Goal: Task Accomplishment & Management: Use online tool/utility

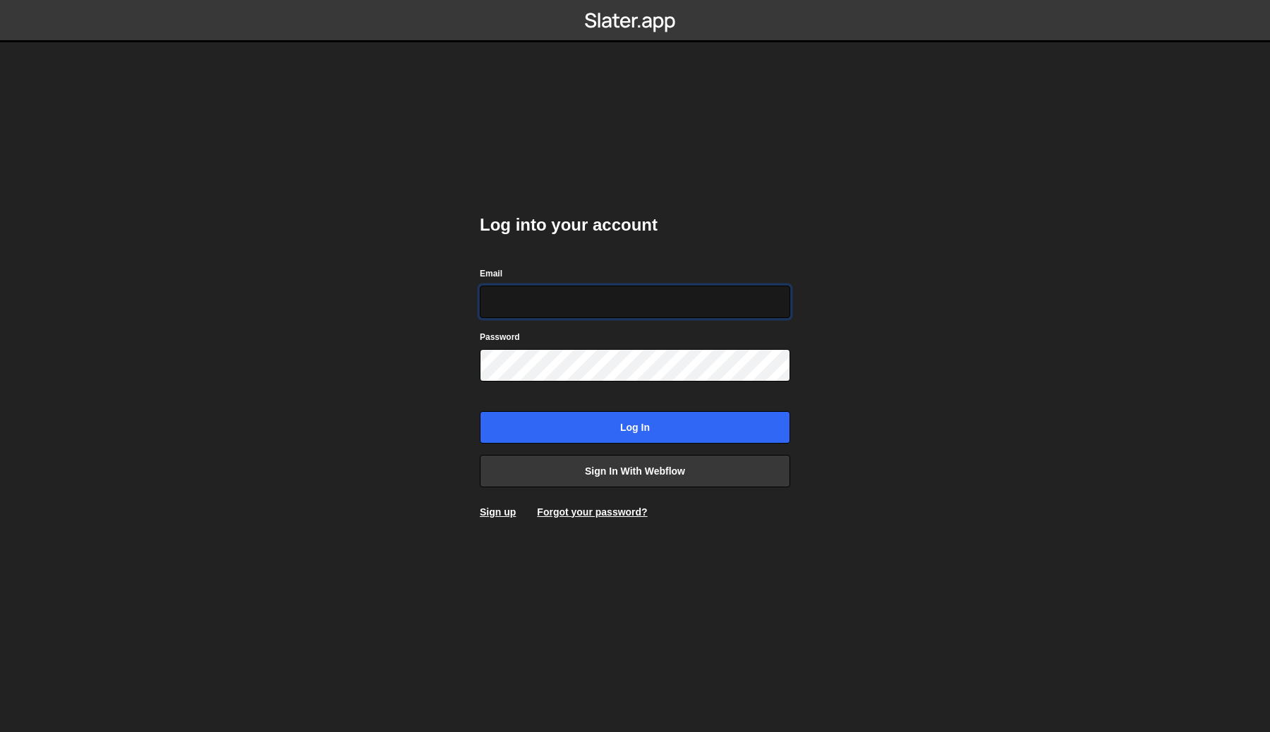
type input "[PERSON_NAME][EMAIL_ADDRESS][DOMAIN_NAME]"
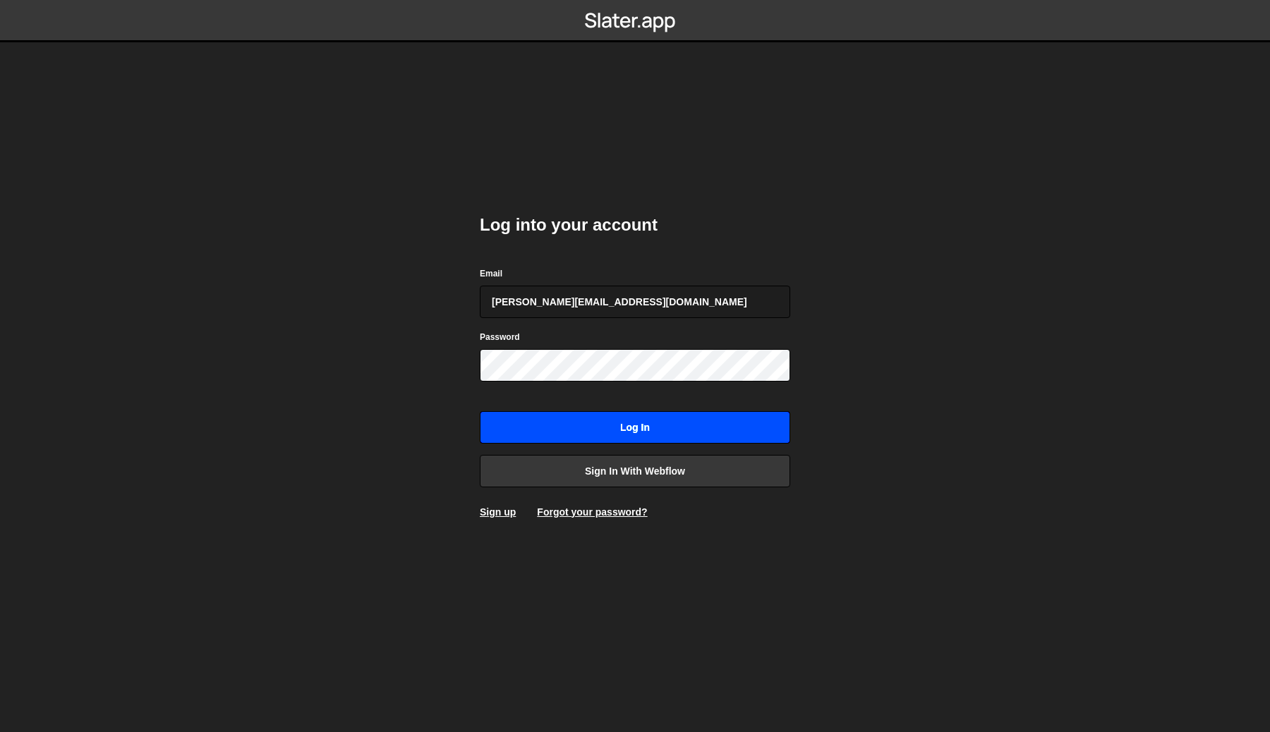
click at [581, 425] on input "Log in" at bounding box center [635, 427] width 310 height 32
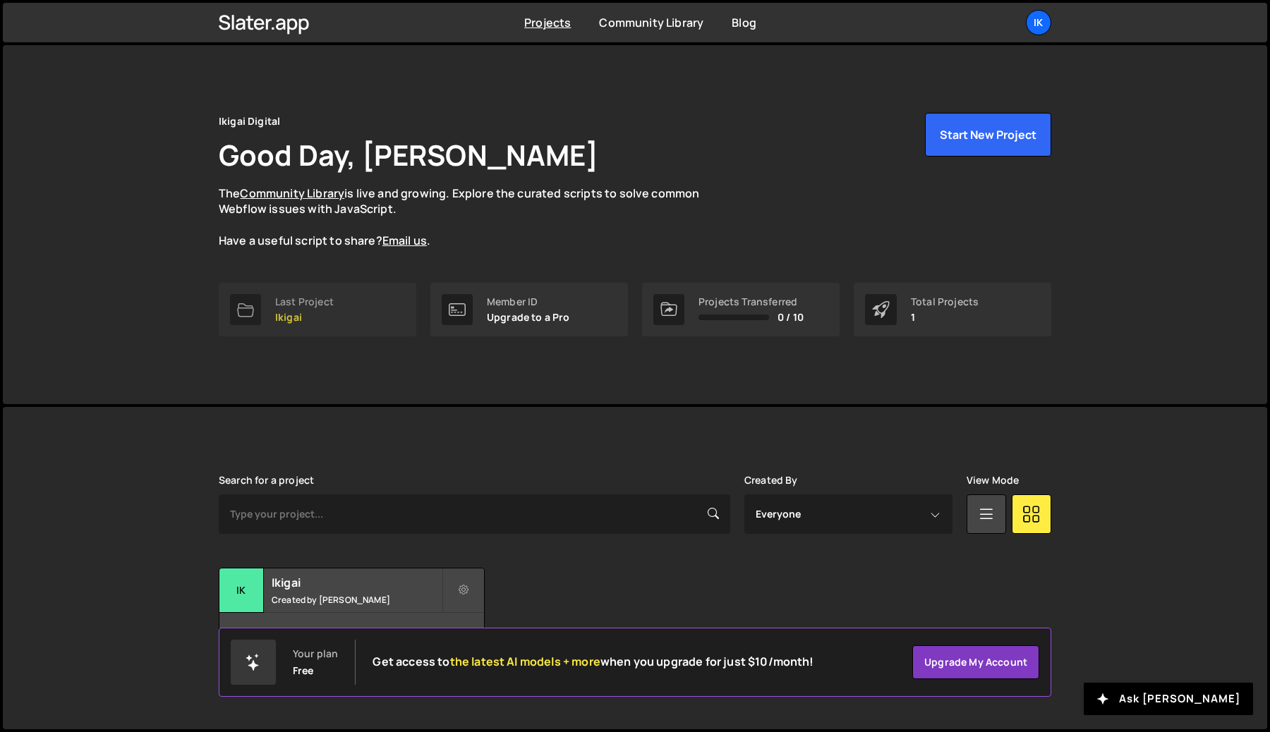
click at [305, 314] on p "Ikigai" at bounding box center [304, 317] width 59 height 11
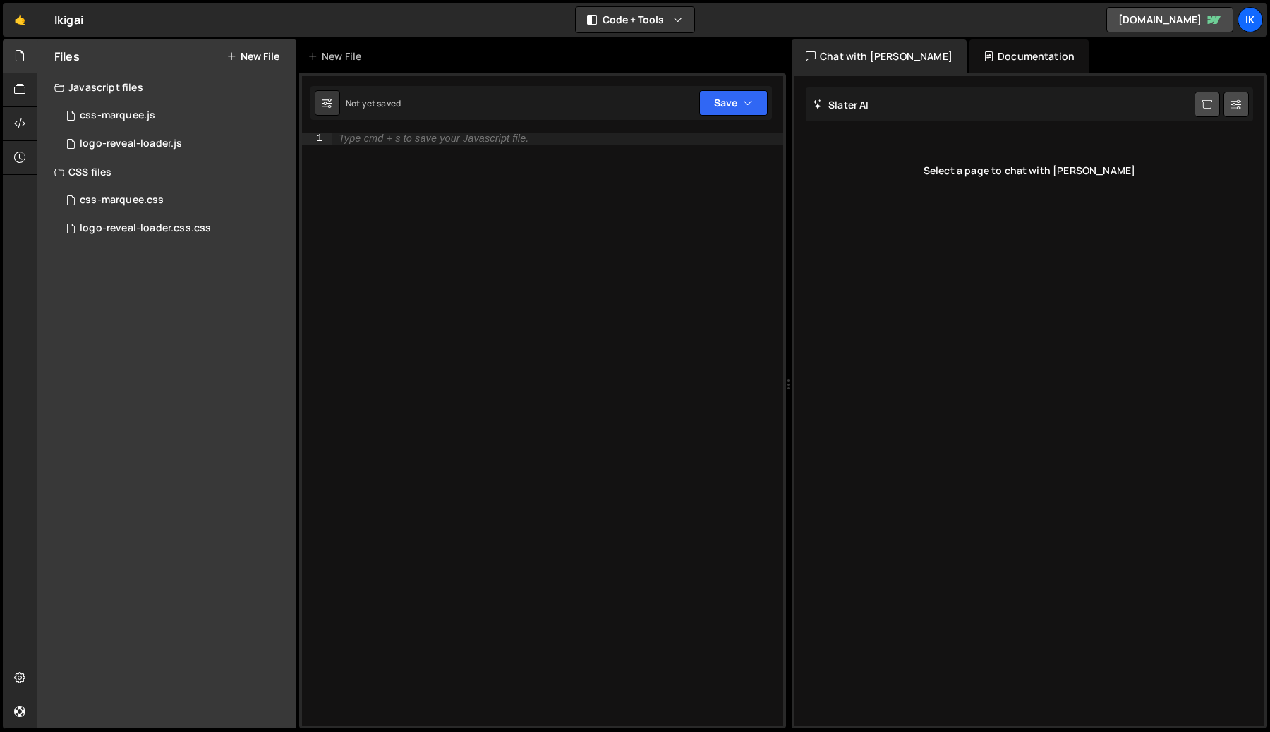
click at [497, 157] on div "Type cmd + s to save your Javascript file." at bounding box center [558, 441] width 452 height 617
click at [480, 138] on div "Type cmd + s to save your Javascript file." at bounding box center [434, 138] width 190 height 11
paste textarea "});"
type textarea "});"
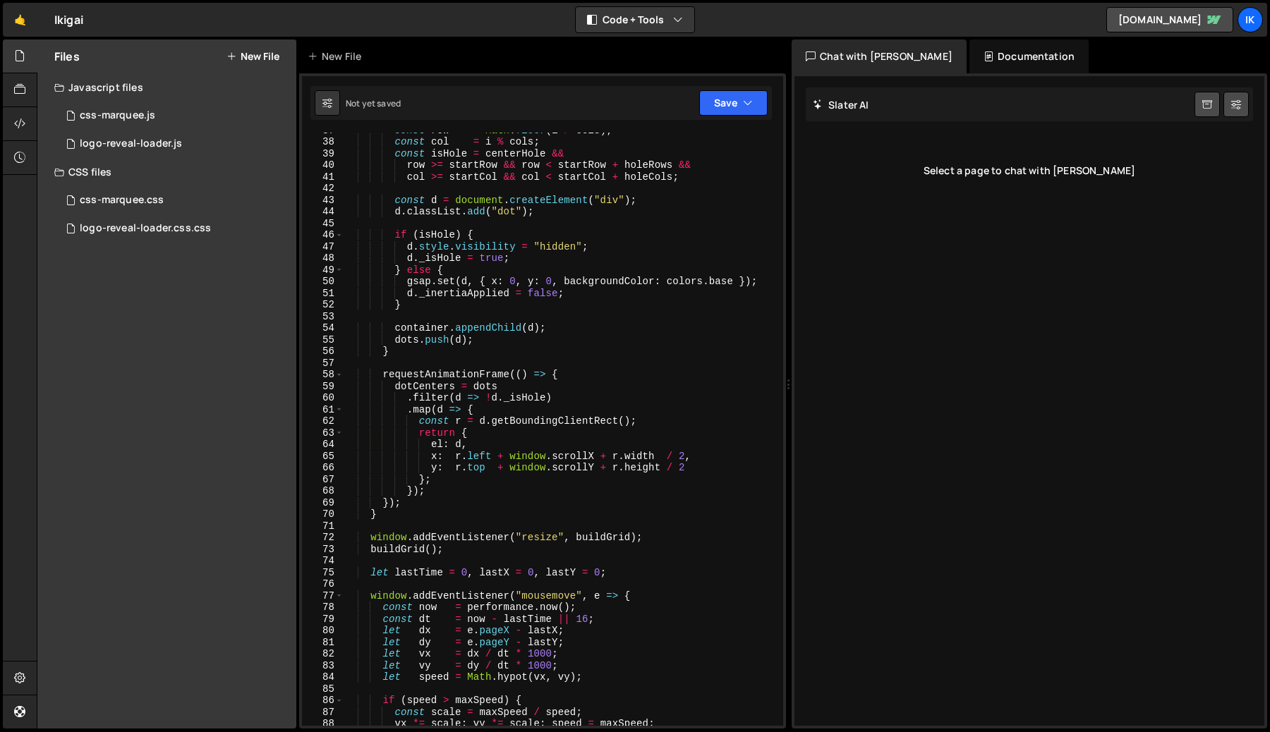
scroll to position [176, 0]
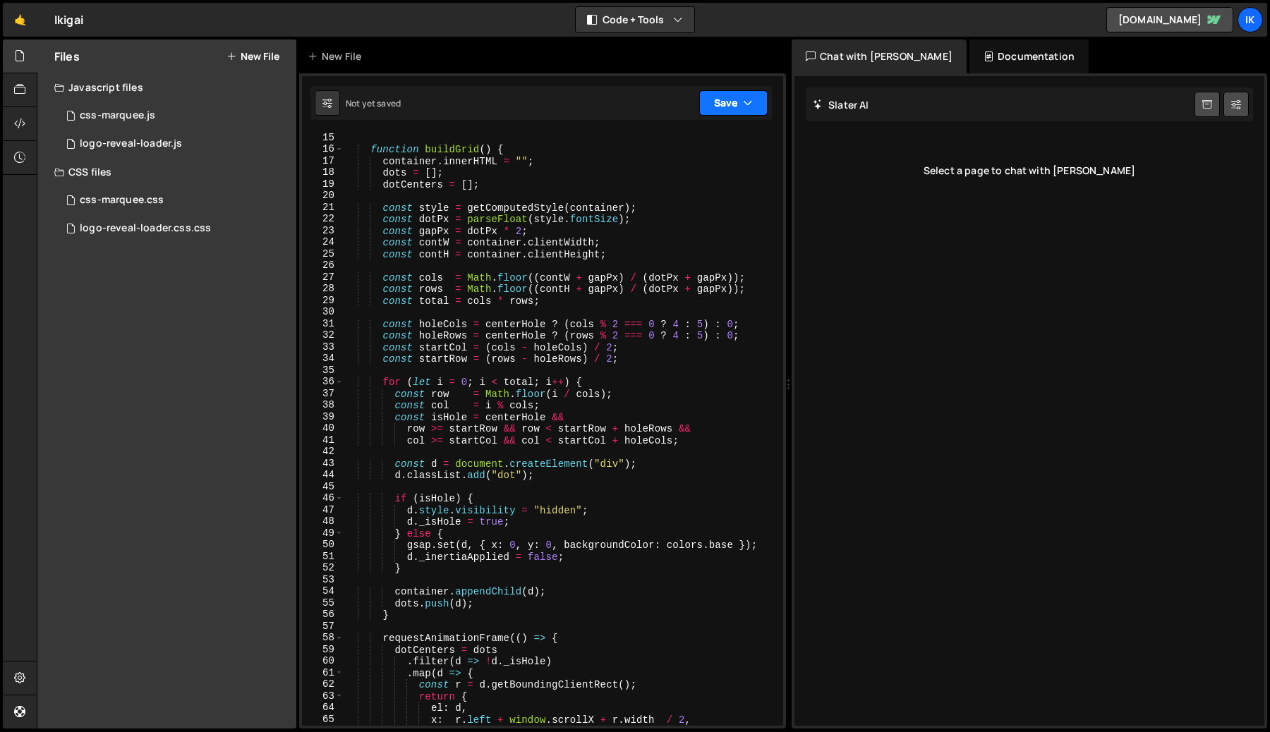
click at [738, 102] on button "Save" at bounding box center [733, 102] width 68 height 25
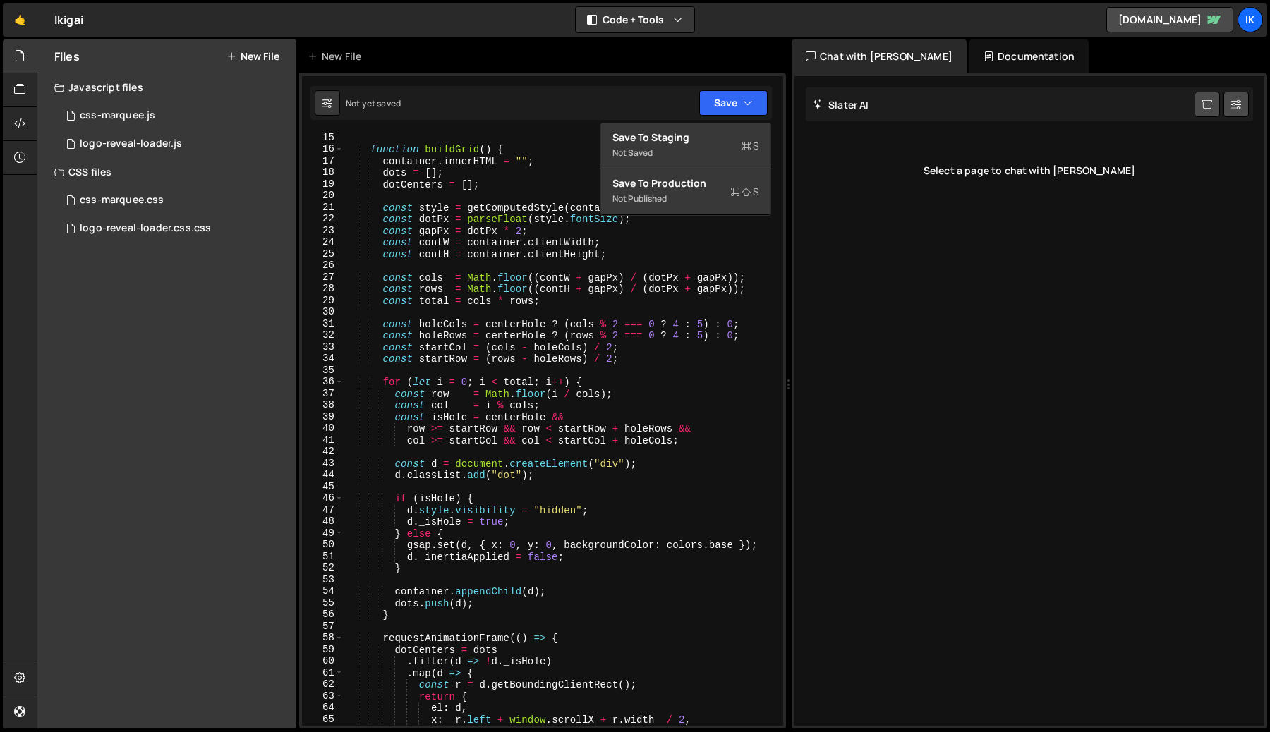
click at [545, 92] on div "Not yet saved Upgrade to Edit Save Save to Staging S Not saved S G" at bounding box center [540, 103] width 461 height 34
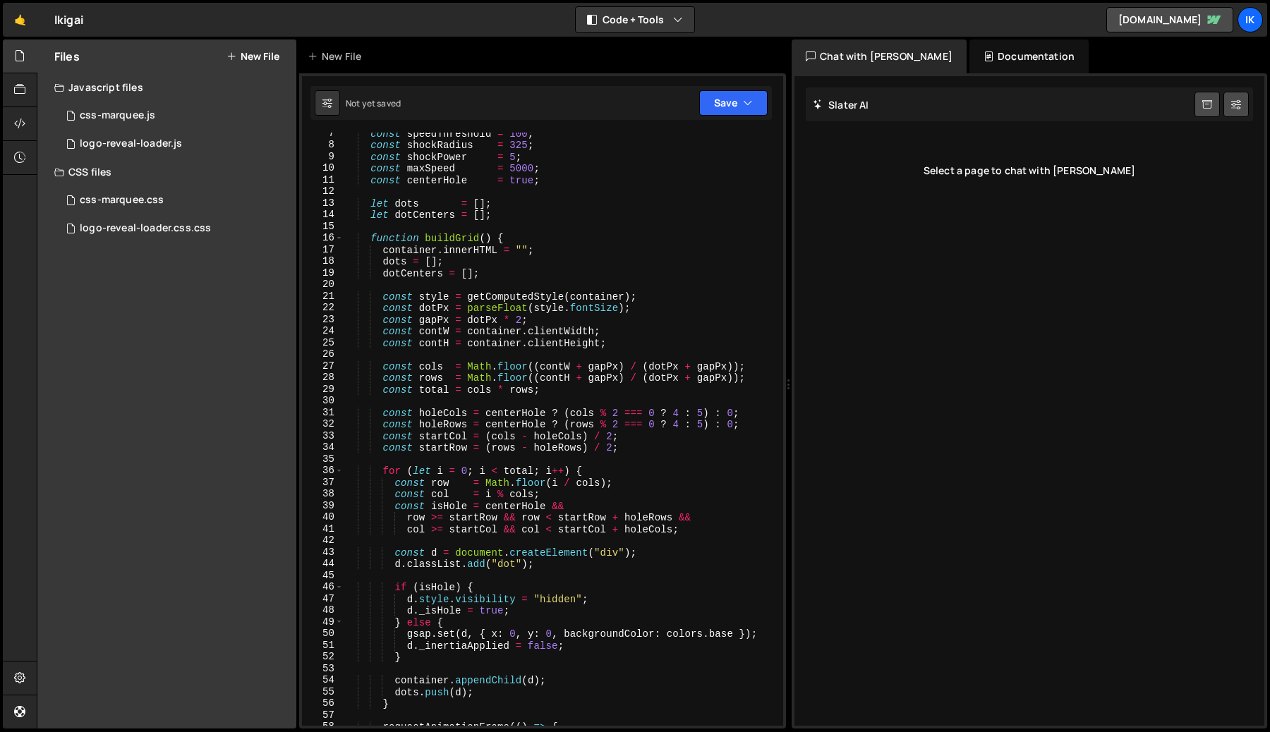
scroll to position [0, 0]
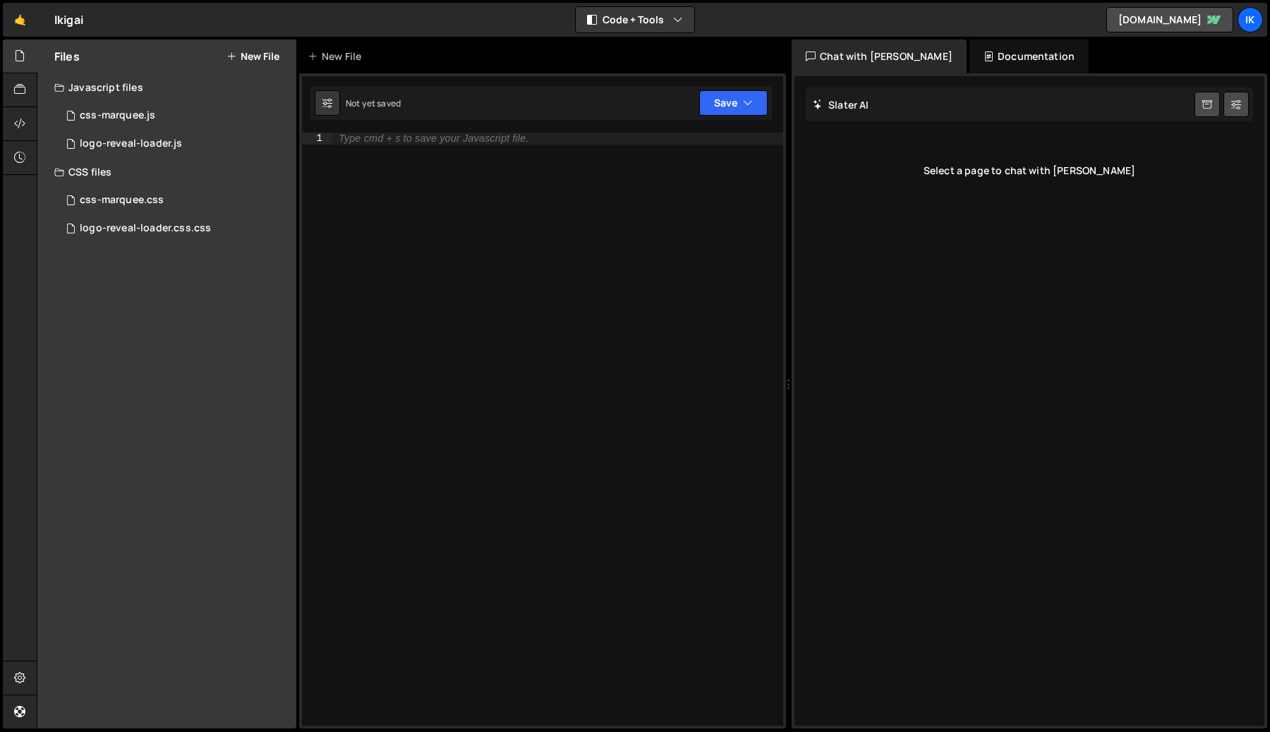
click at [248, 52] on button "New File" at bounding box center [252, 56] width 53 height 11
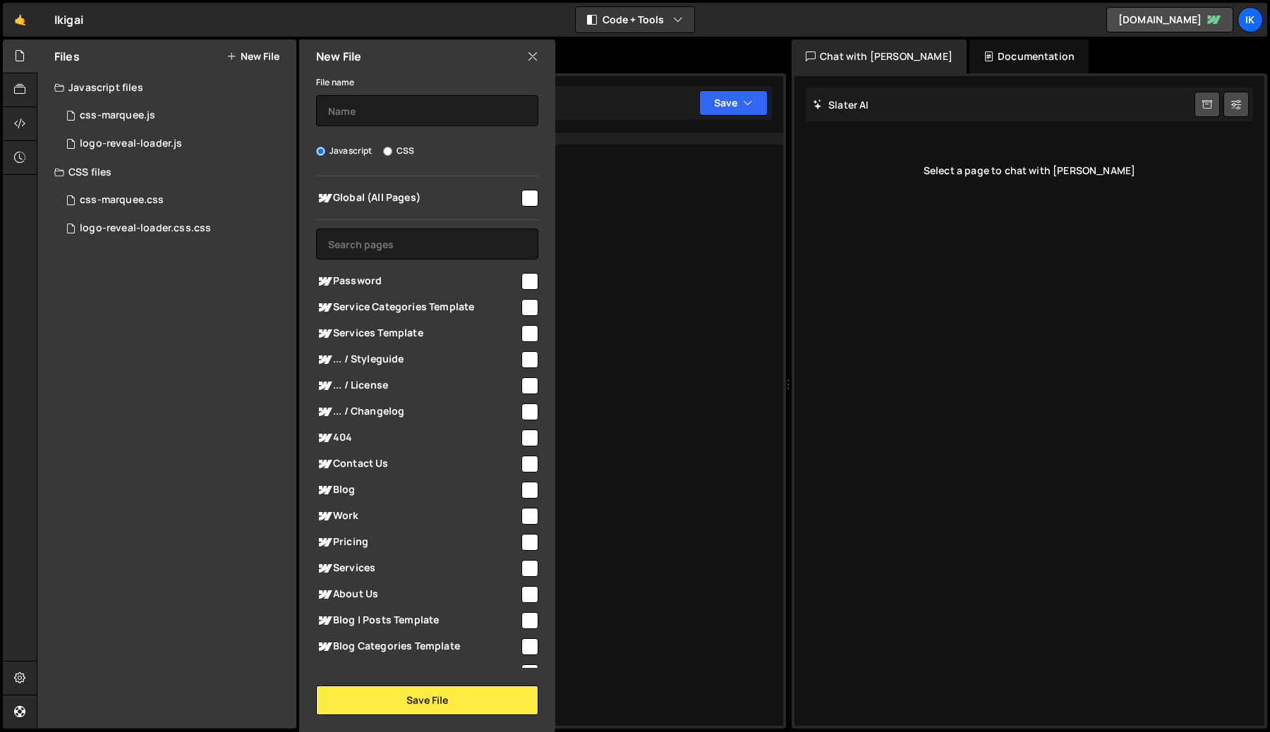
click at [530, 199] on input "checkbox" at bounding box center [529, 198] width 17 height 17
checkbox input "true"
click at [375, 114] on input "text" at bounding box center [427, 110] width 222 height 31
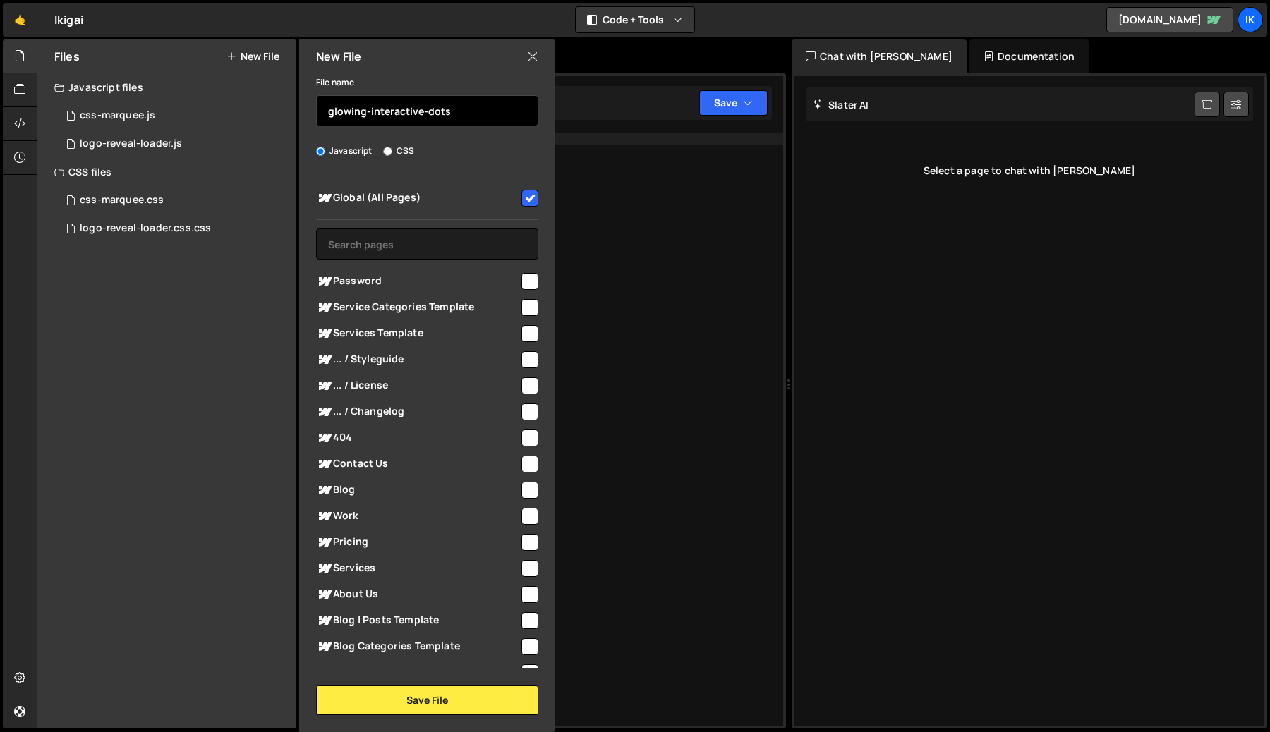
scroll to position [90, 0]
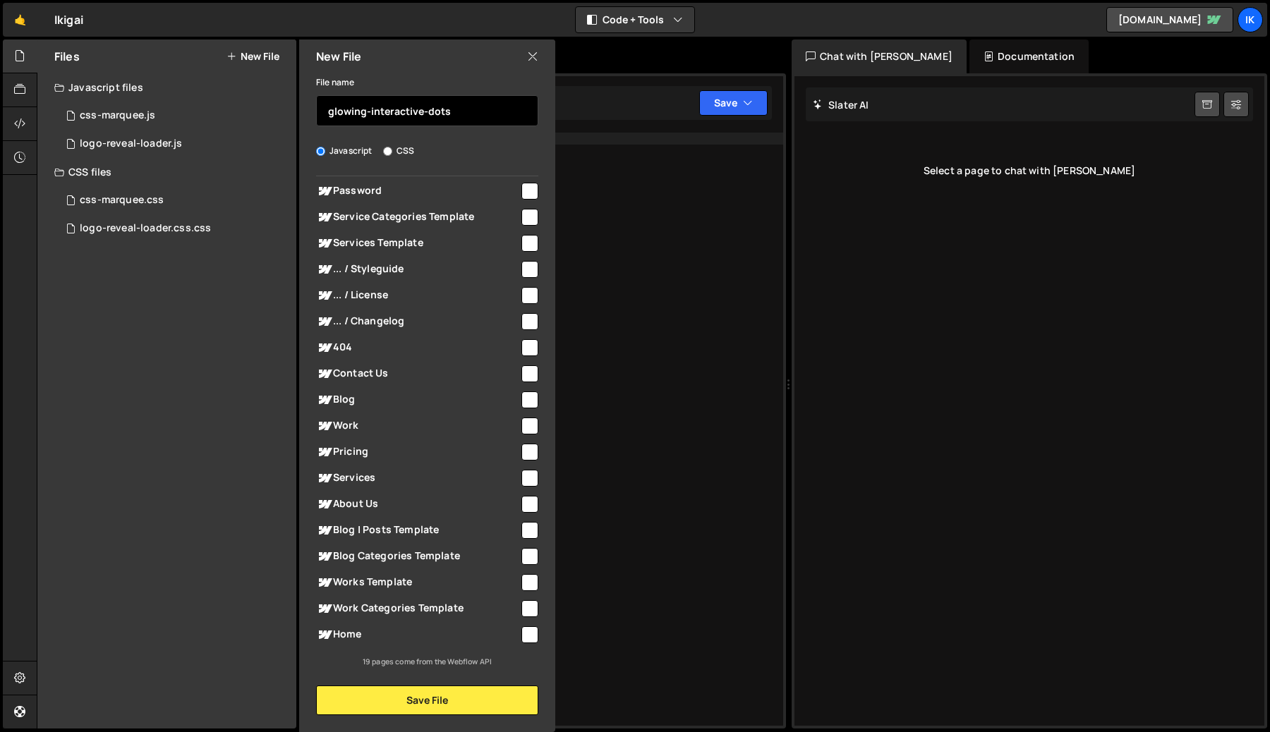
type input "glowing-interactive-dots"
click at [528, 340] on input "checkbox" at bounding box center [529, 347] width 17 height 17
checkbox input "true"
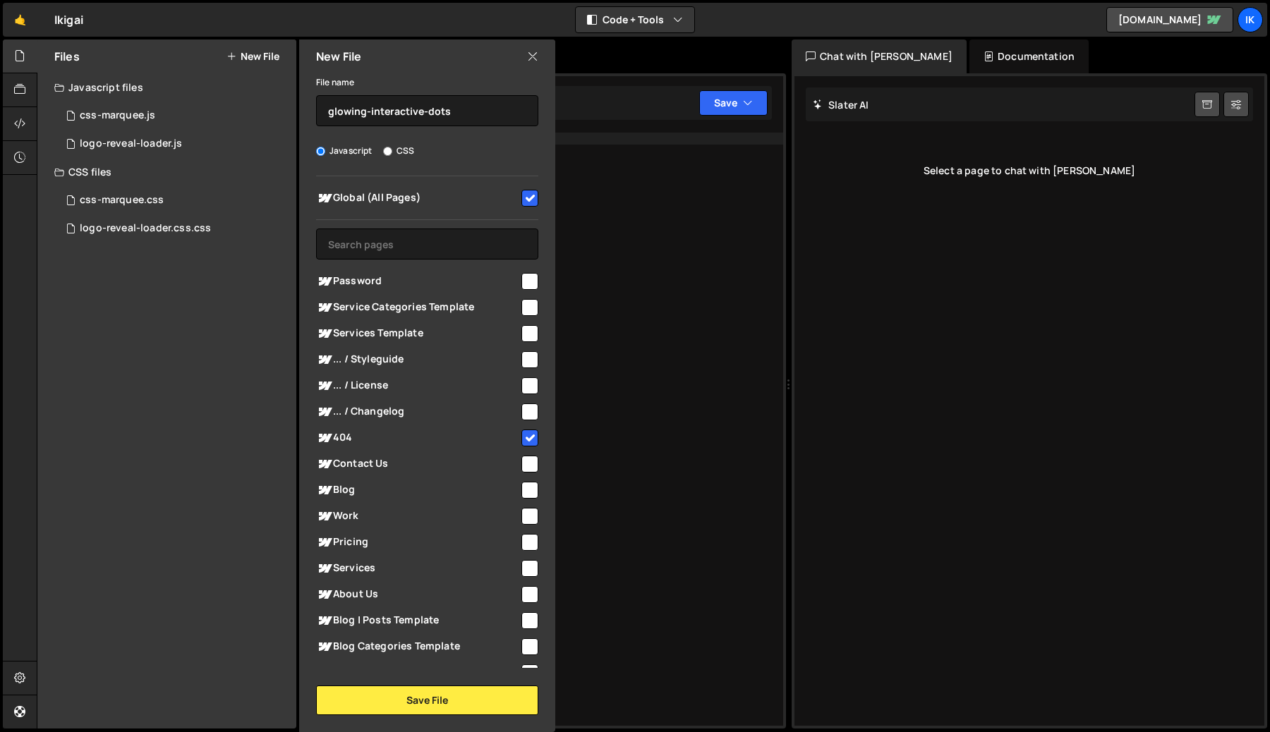
click at [521, 200] on input "checkbox" at bounding box center [529, 198] width 17 height 17
checkbox input "false"
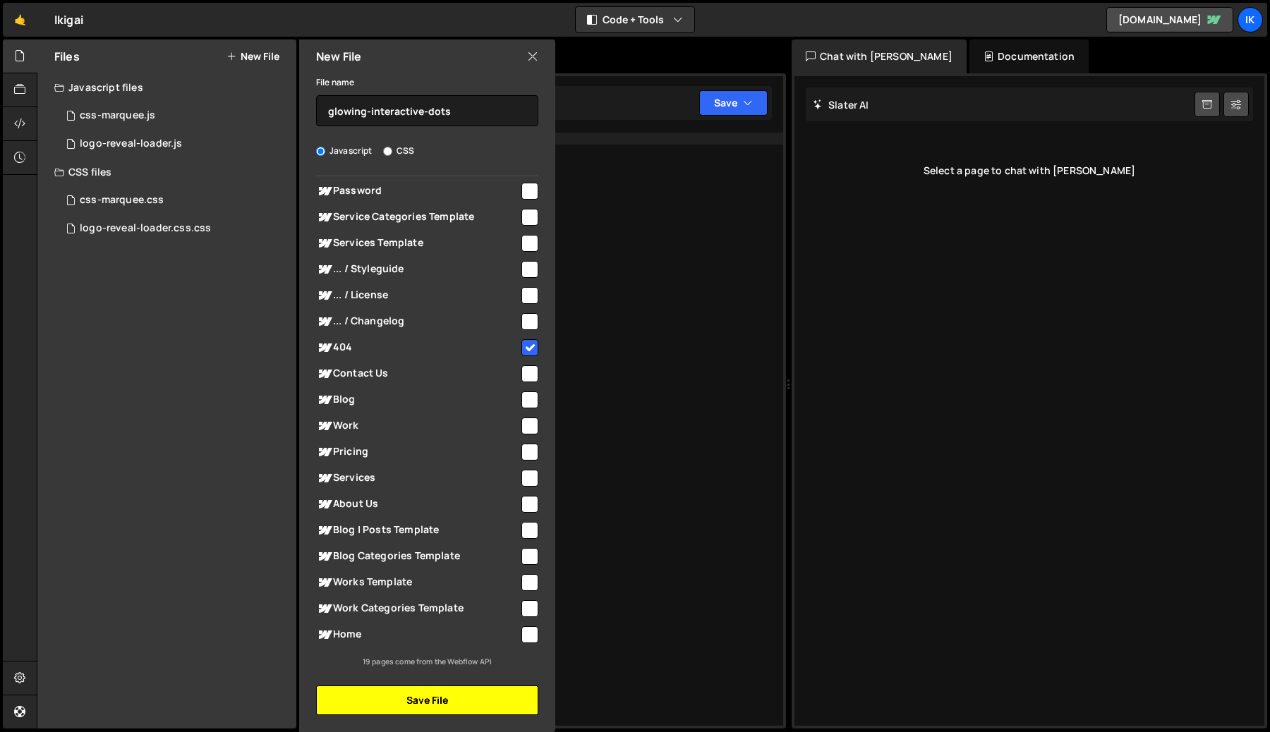
click at [403, 699] on button "Save File" at bounding box center [427, 701] width 222 height 30
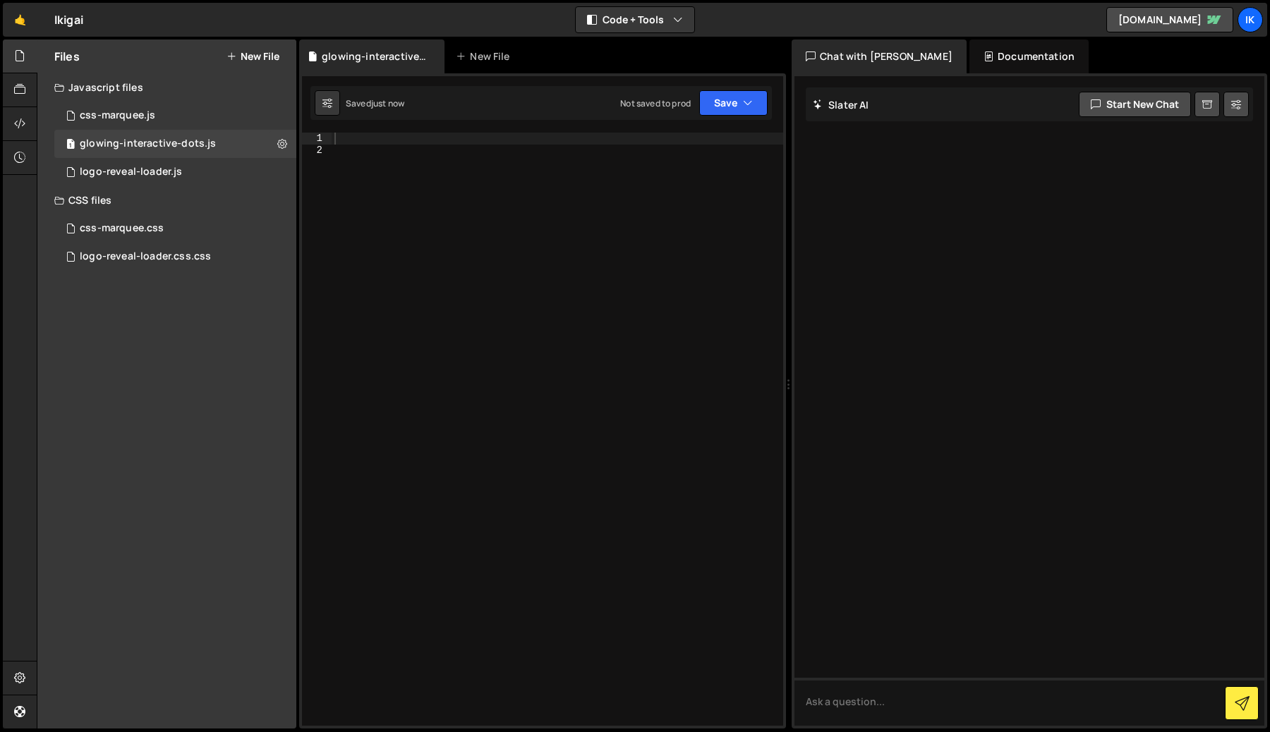
click at [536, 291] on div at bounding box center [558, 441] width 452 height 617
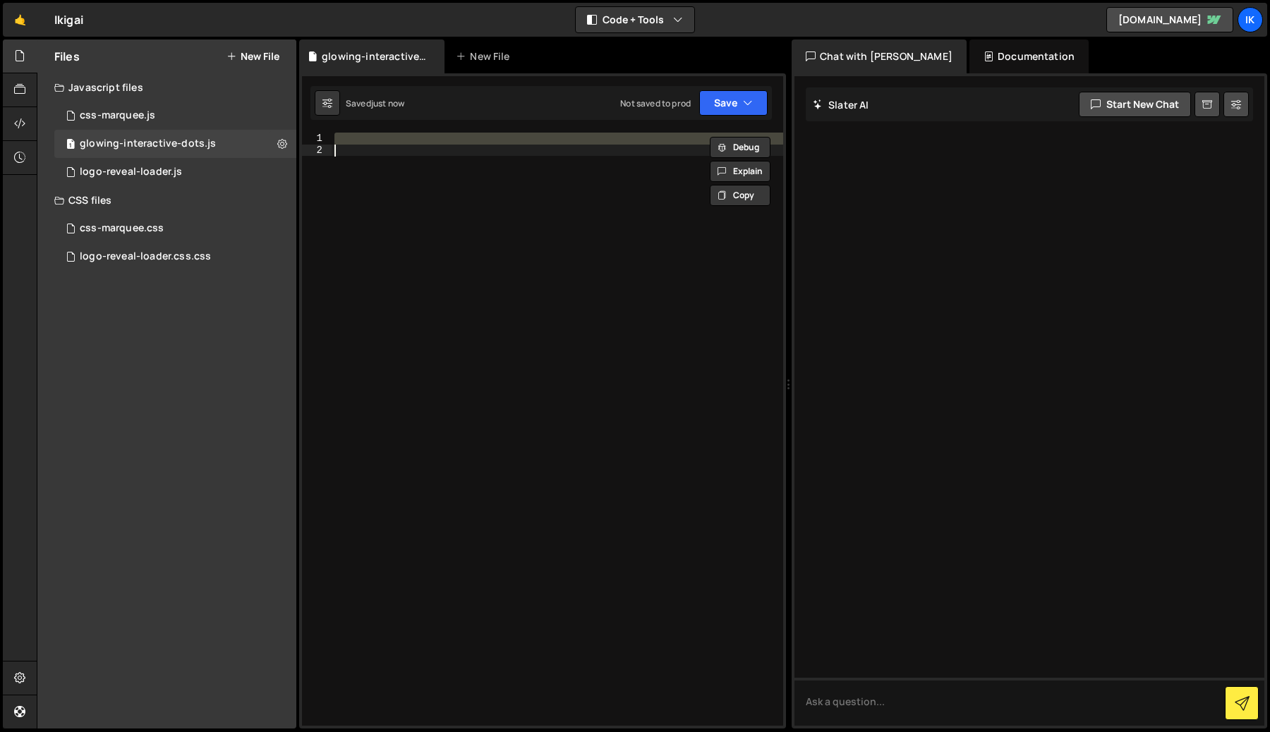
paste textarea "});"
type textarea "});"
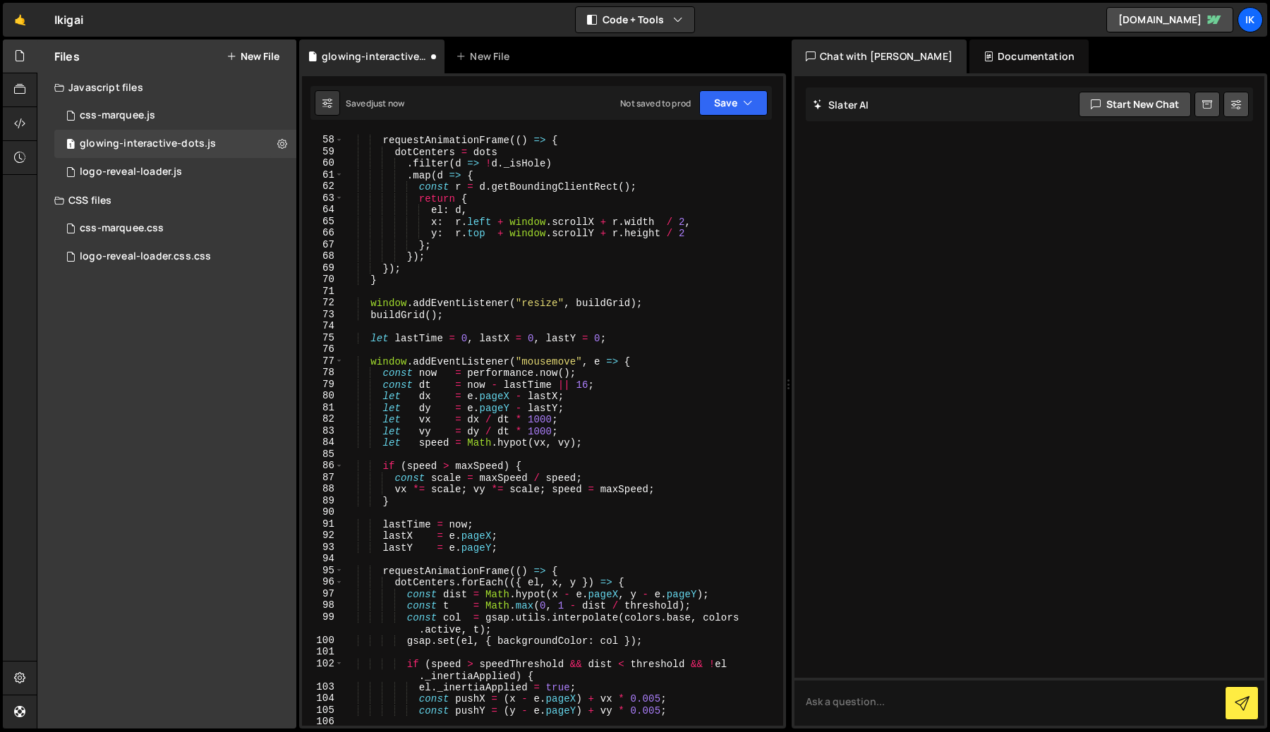
scroll to position [454, 0]
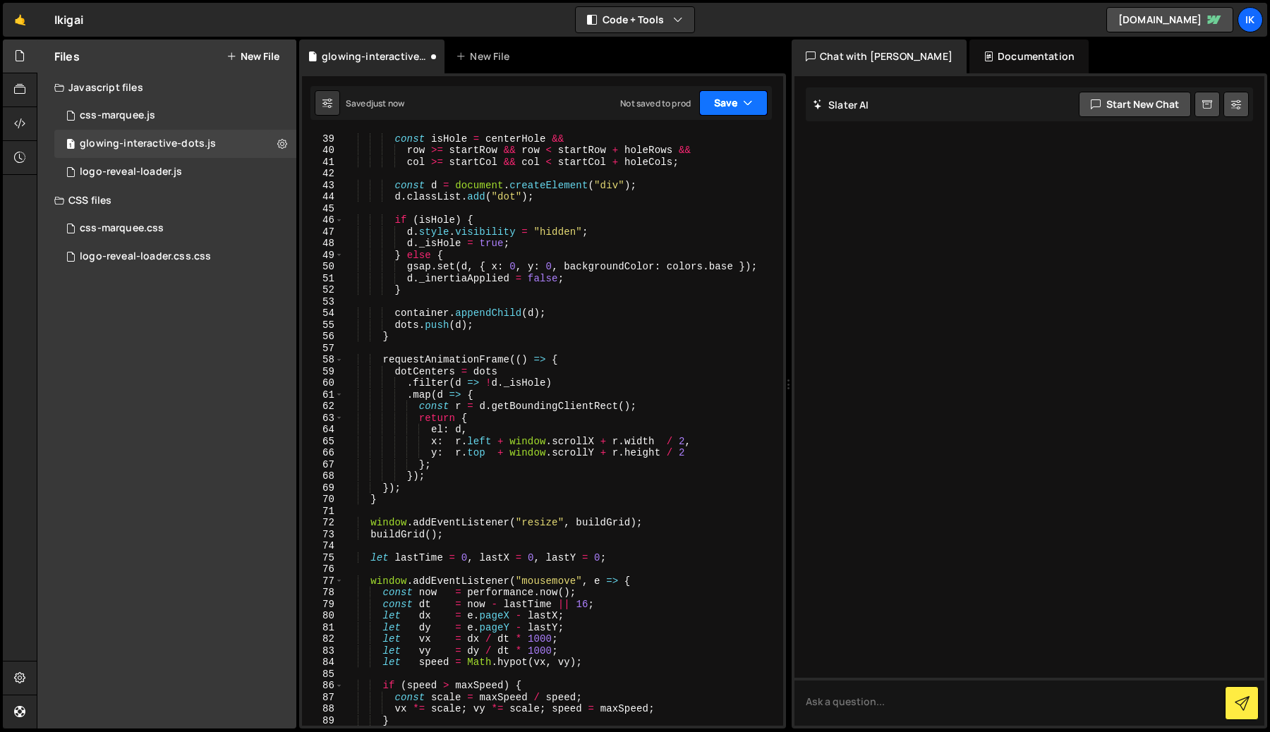
click at [750, 96] on icon "button" at bounding box center [748, 103] width 10 height 14
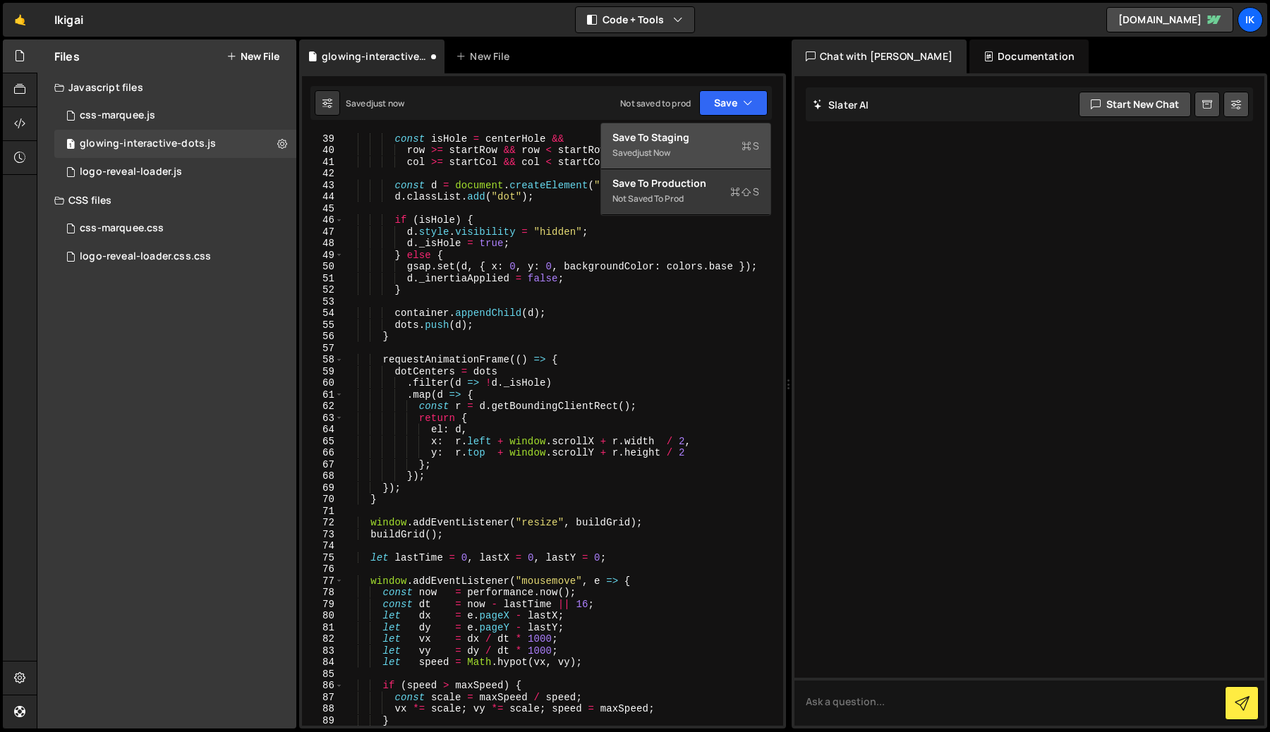
click at [684, 140] on div "Save to Staging S" at bounding box center [685, 138] width 147 height 14
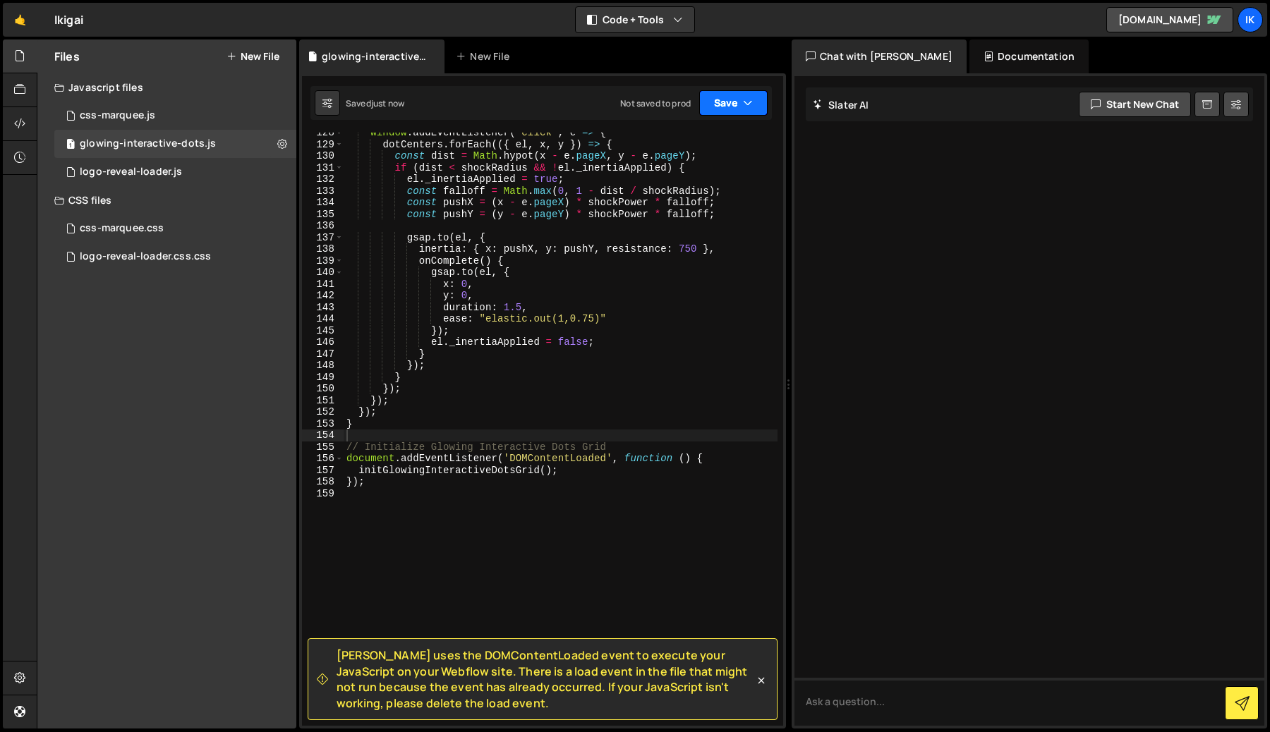
click at [737, 102] on button "Save" at bounding box center [733, 102] width 68 height 25
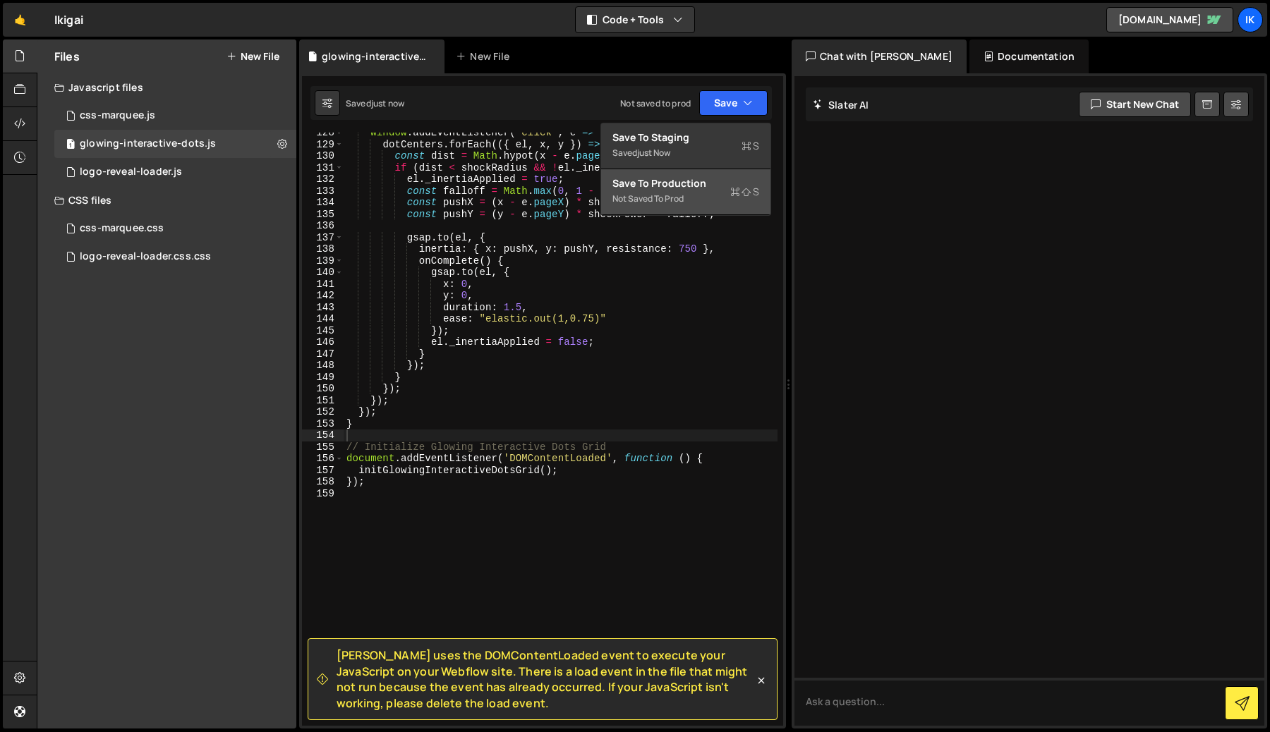
click at [703, 191] on div "Not saved to prod" at bounding box center [685, 198] width 147 height 17
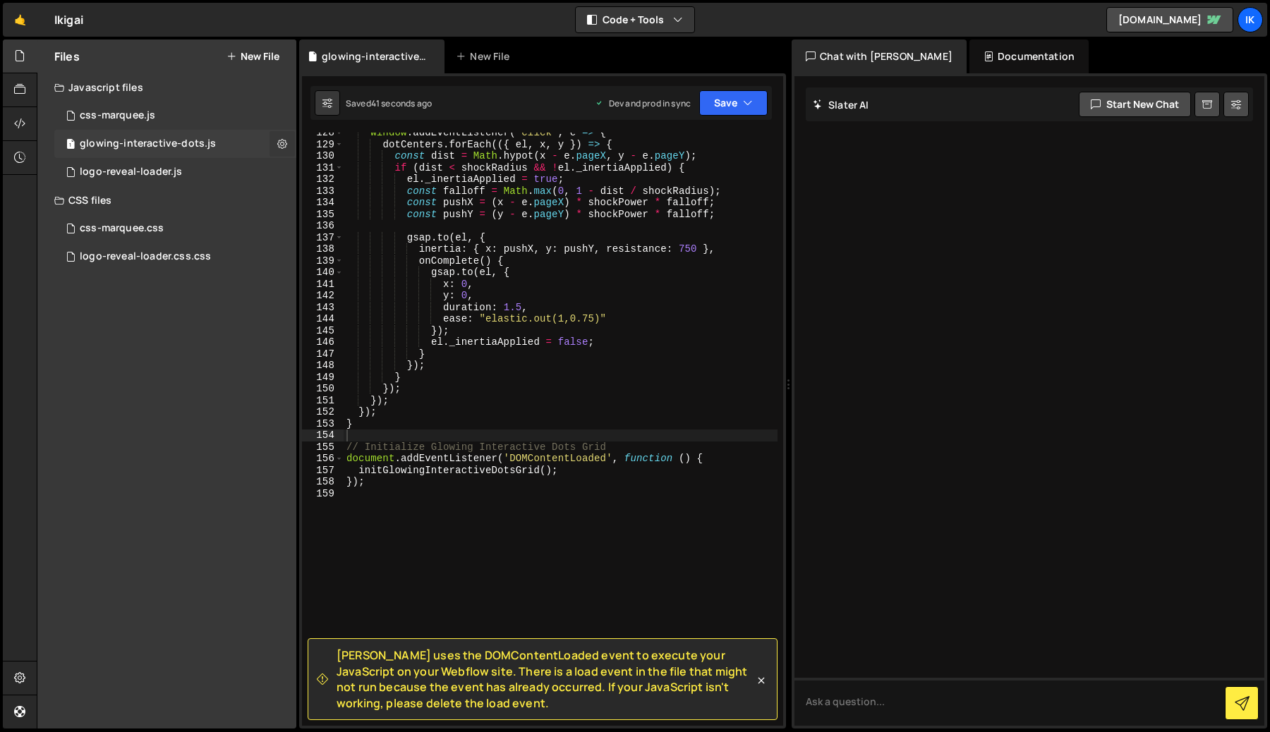
click at [289, 143] on button at bounding box center [281, 143] width 25 height 25
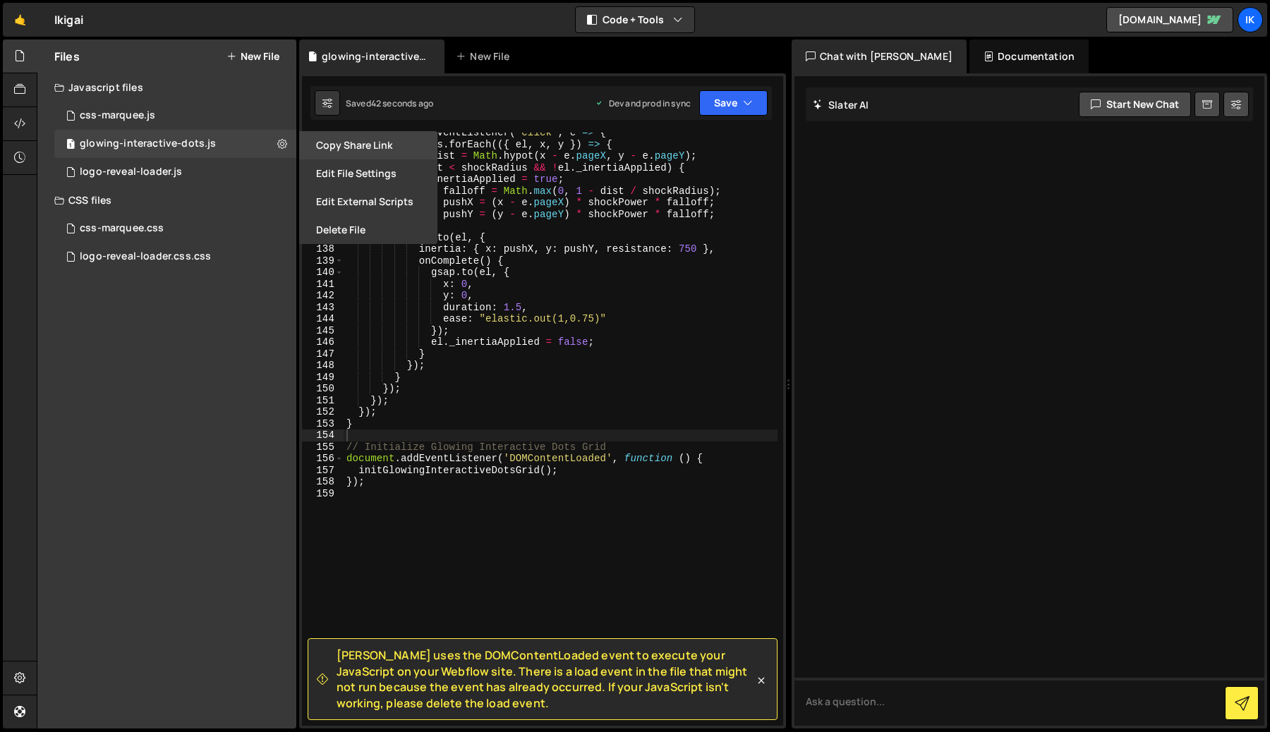
click at [353, 143] on button "Copy share link" at bounding box center [368, 145] width 138 height 28
click at [217, 326] on div "Files New File Javascript files 1 css-marquee.js 0 1 glowing-interactive-dots.j…" at bounding box center [166, 384] width 259 height 689
click at [238, 325] on div "Files New File Javascript files 1 css-marquee.js 0 1 glowing-interactive-dots.j…" at bounding box center [166, 384] width 259 height 689
click at [533, 332] on div "window . addEventListener ( "click" , e => { dotCenters . forEach (({ el , x , …" at bounding box center [561, 435] width 434 height 617
type textarea "});"
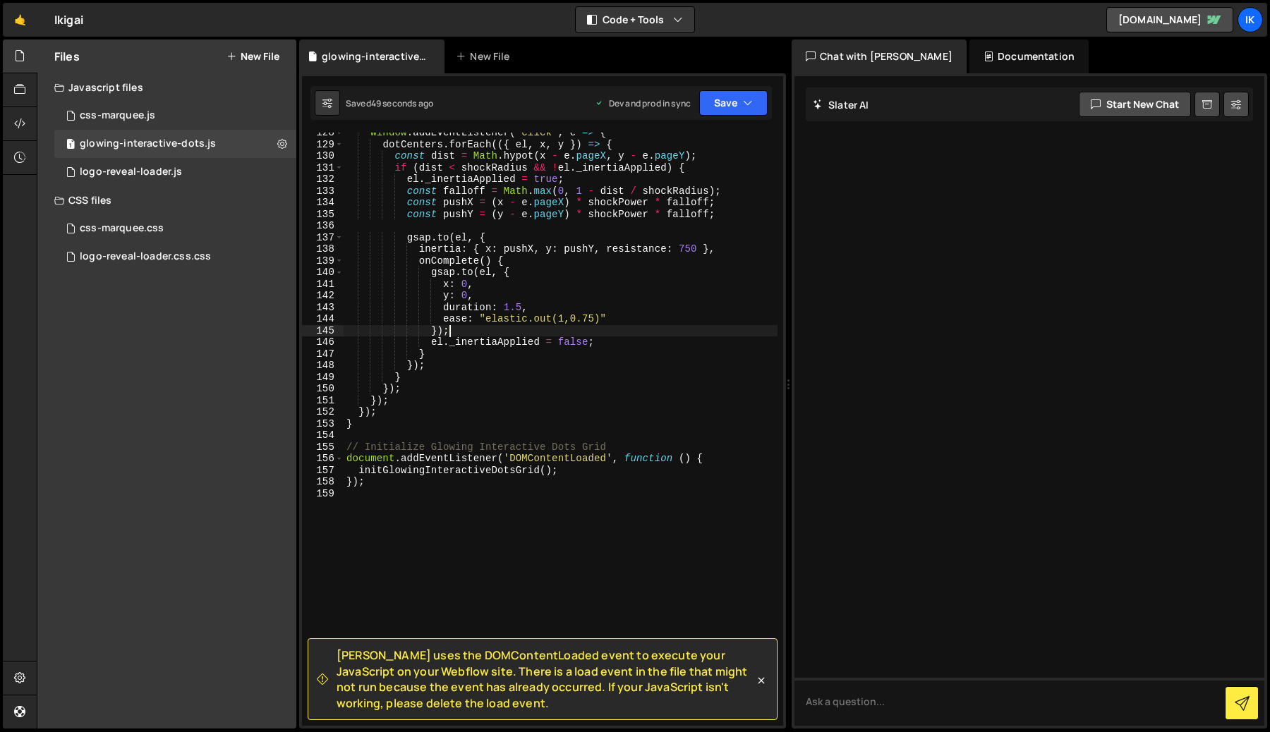
click at [616, 33] on div "🤙 Ikigai ⚠️ Code is being edited in another browser Code + Tools Code Only Code…" at bounding box center [635, 20] width 1264 height 34
click at [616, 18] on button "Code + Tools" at bounding box center [635, 19] width 119 height 25
click at [615, 52] on button "Code Only" at bounding box center [635, 50] width 119 height 25
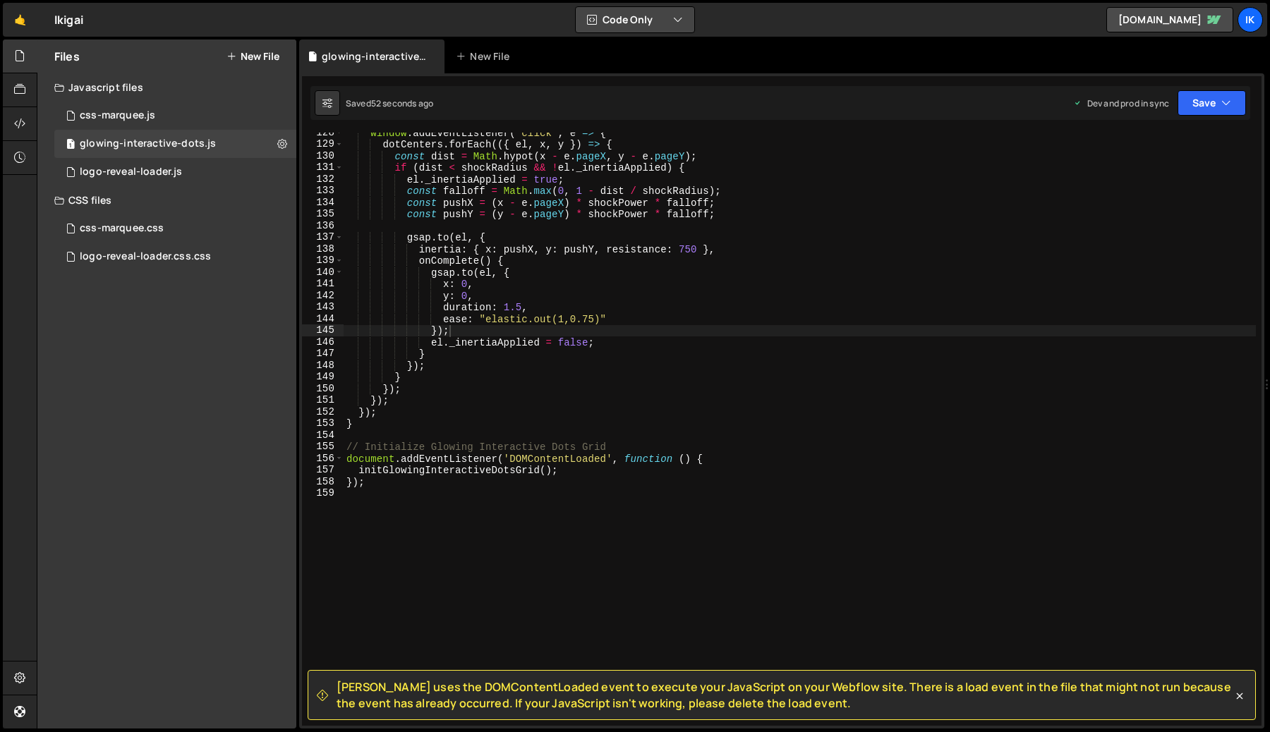
scroll to position [1484, 0]
click at [13, 126] on div at bounding box center [20, 124] width 35 height 34
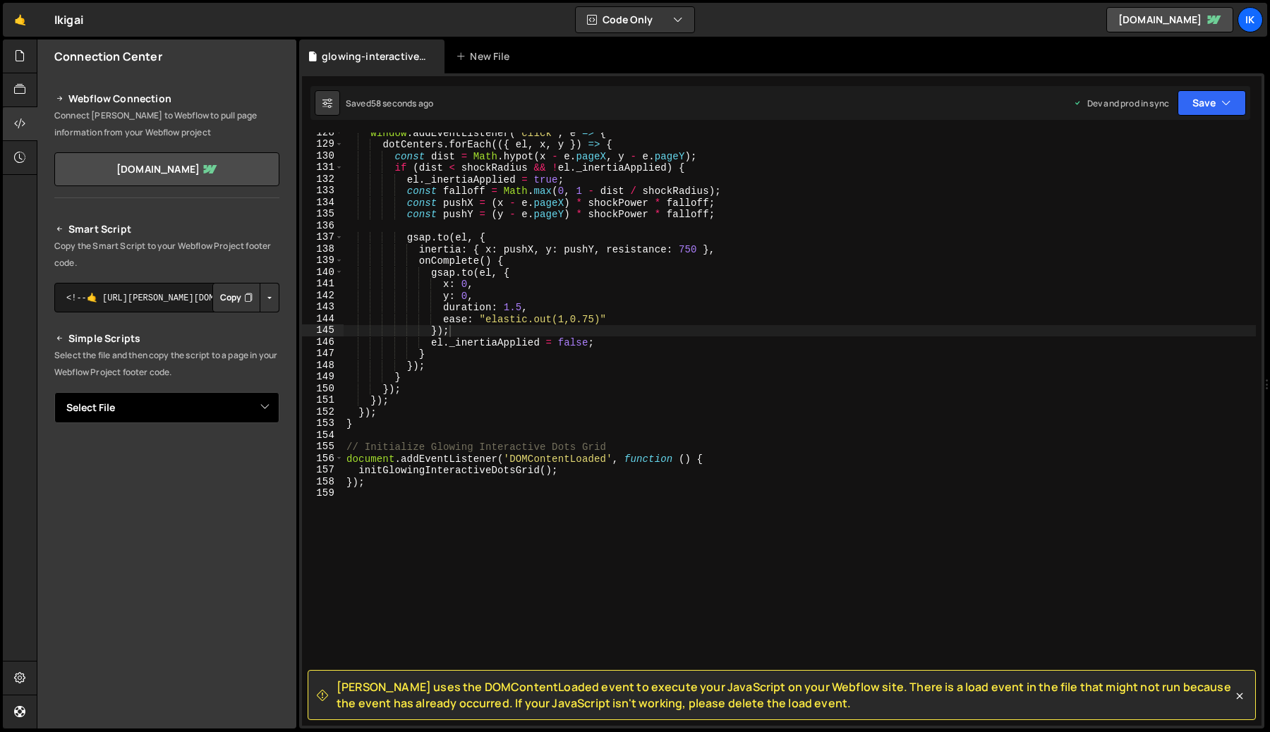
click at [99, 404] on select "Select File css-marquee.js logo-reveal-loader.js css-marquee.css logo-reveal-lo…" at bounding box center [166, 407] width 225 height 31
select select "48312"
click at [54, 392] on select "Select File css-marquee.js logo-reveal-loader.js css-marquee.css logo-reveal-lo…" at bounding box center [166, 407] width 225 height 31
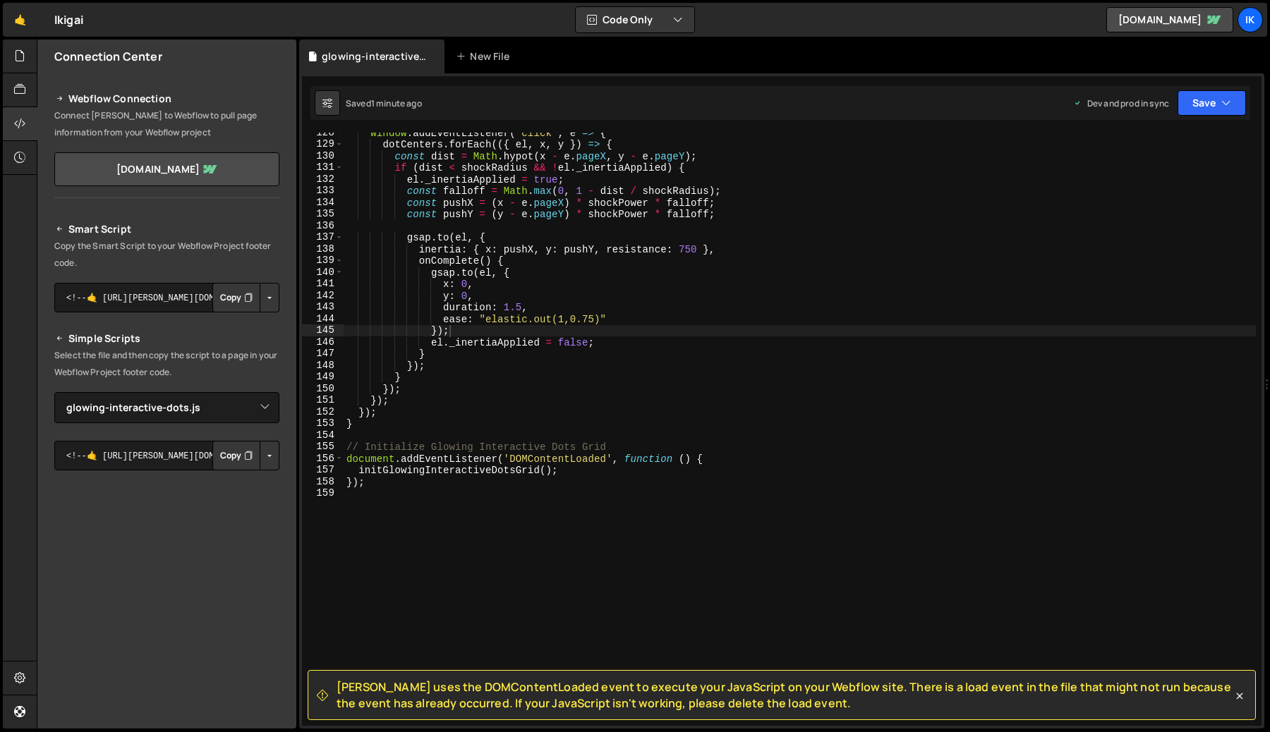
click at [230, 462] on button "Copy" at bounding box center [236, 456] width 48 height 30
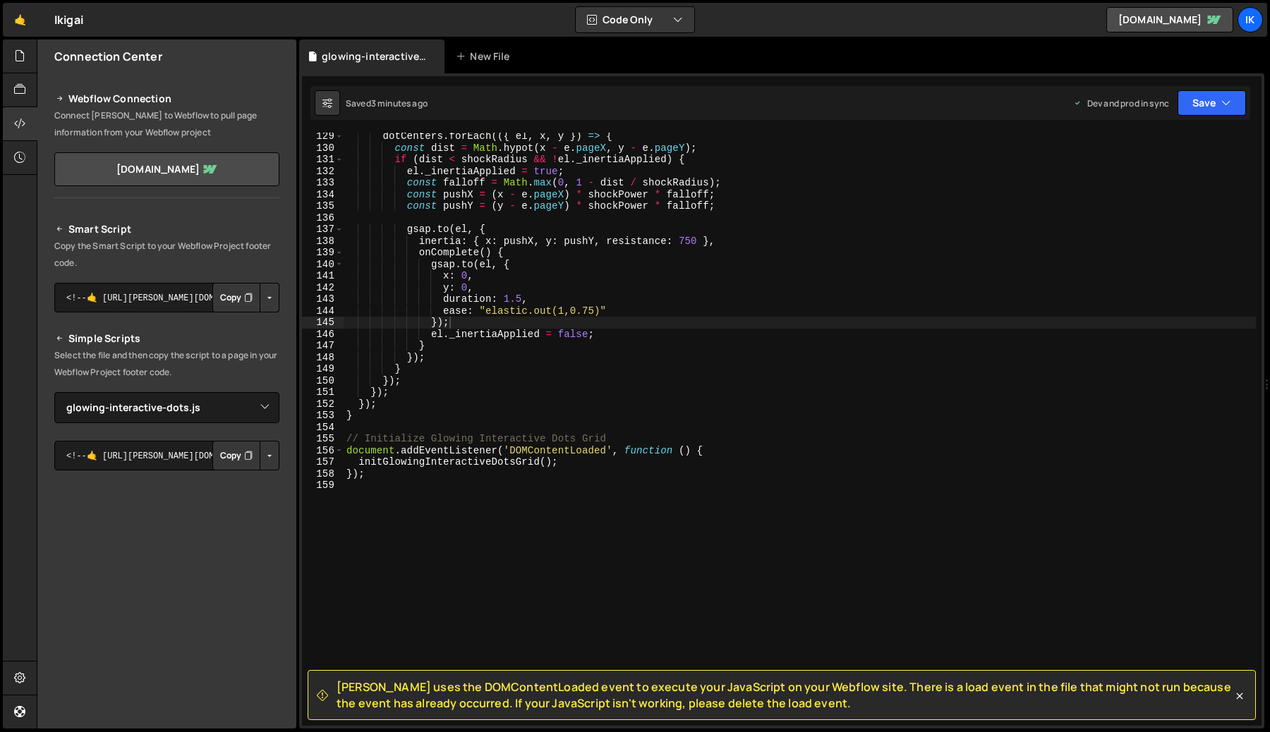
scroll to position [1549, 0]
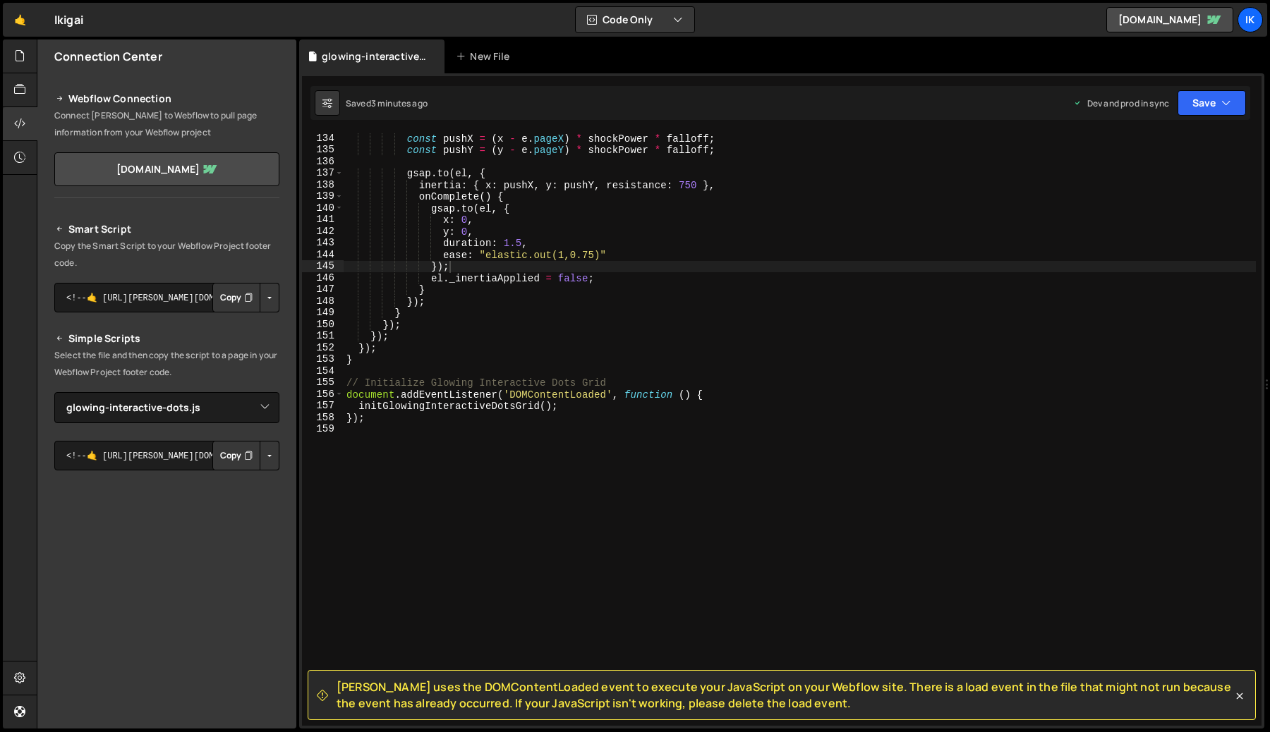
click at [480, 442] on div "const pushX = ( x - e . pageX ) * shockPower * falloff ; const pushY = ( y - e …" at bounding box center [800, 441] width 912 height 617
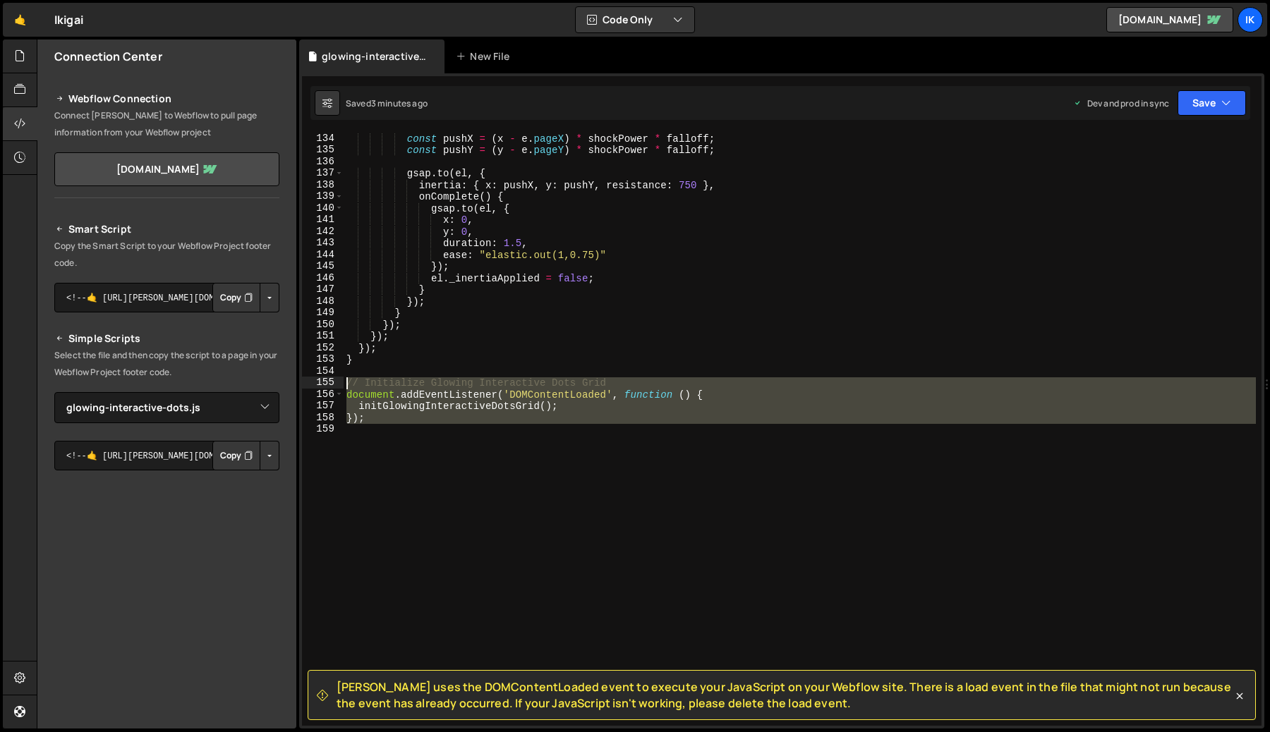
drag, startPoint x: 382, startPoint y: 430, endPoint x: 290, endPoint y: 387, distance: 101.3
click at [290, 387] on div "Files New File Javascript files 1 css-marquee.js 0 1 glowing-interactive-dots.j…" at bounding box center [653, 385] width 1233 height 690
type textarea "// Initialize Glowing Interactive Dots Grid document.addEventListener('DOMConte…"
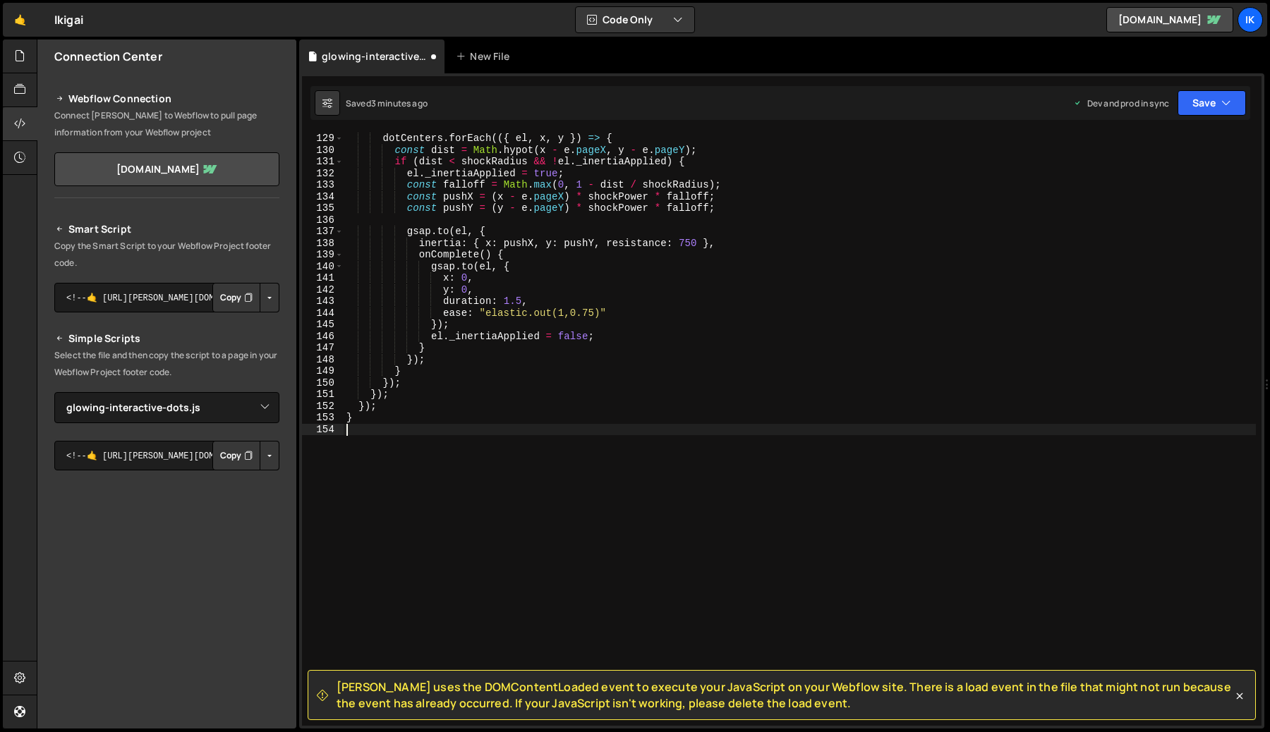
scroll to position [1490, 0]
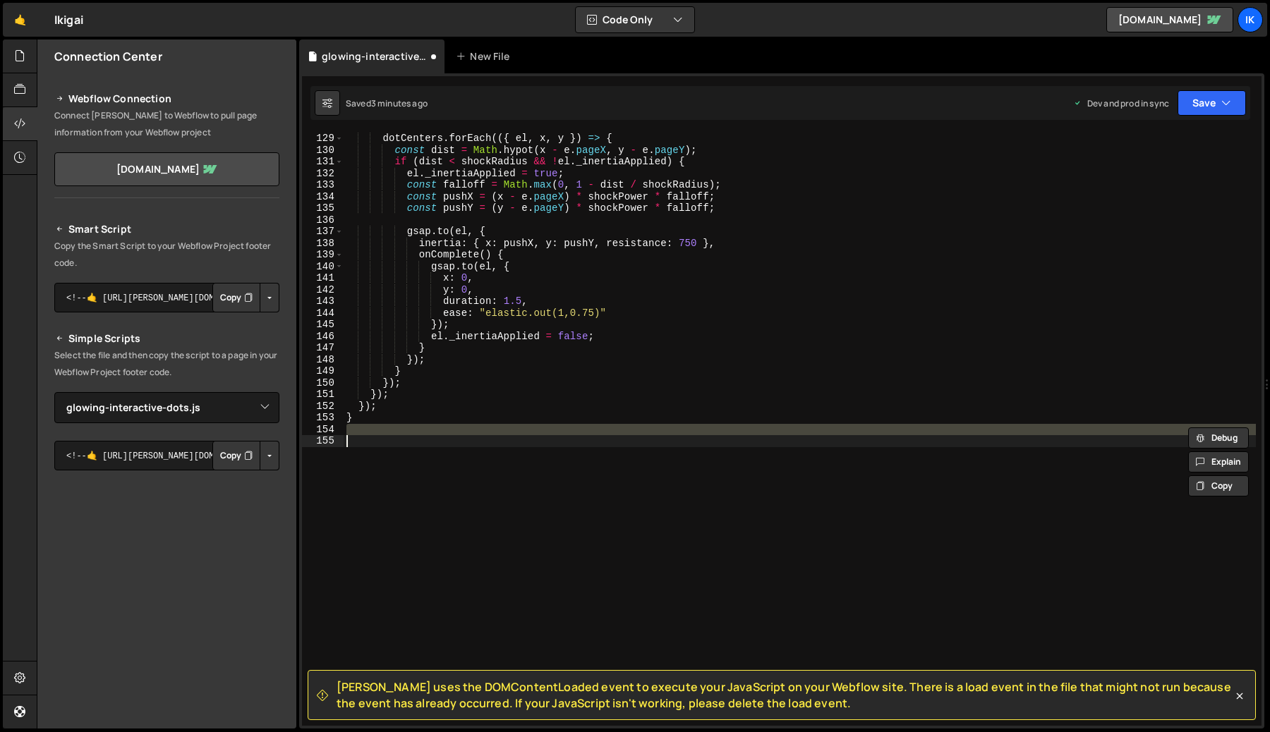
type textarea "});"
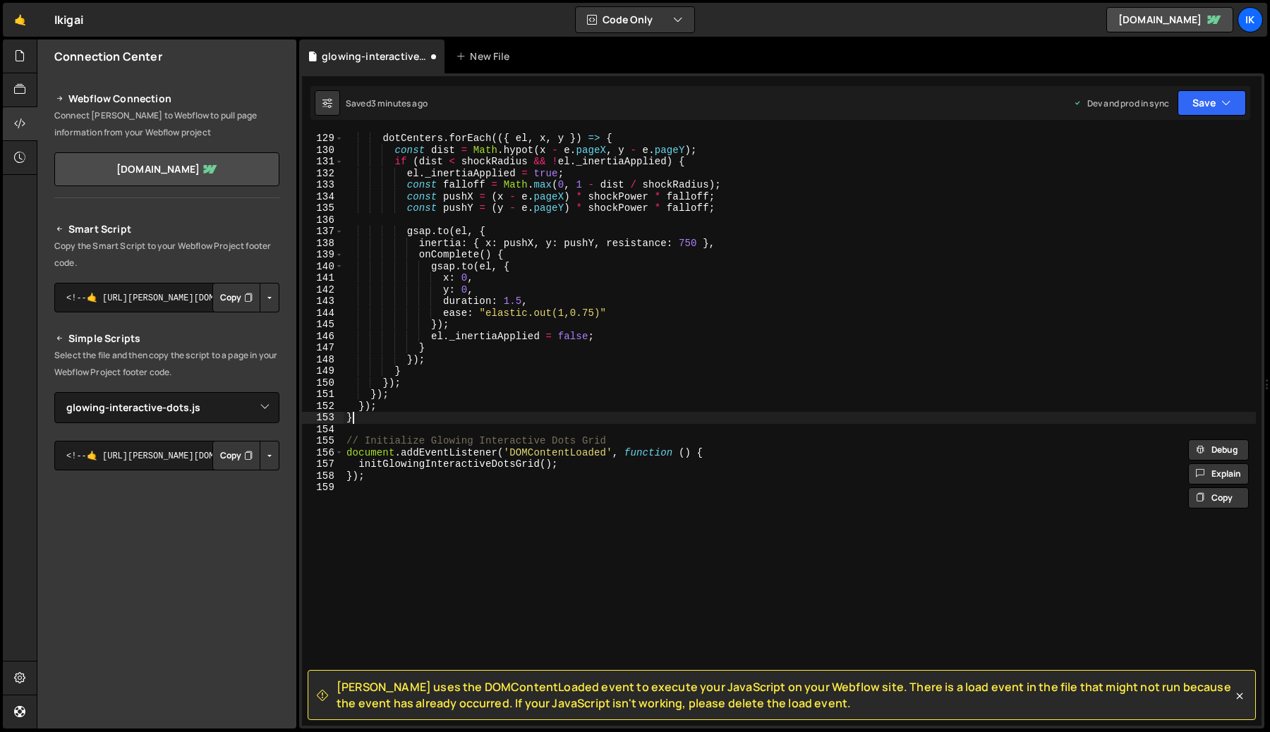
click at [379, 416] on div "dotCenters . forEach (({ el , x , y }) => { const dist = Math . hypot ( x - e .…" at bounding box center [800, 441] width 912 height 617
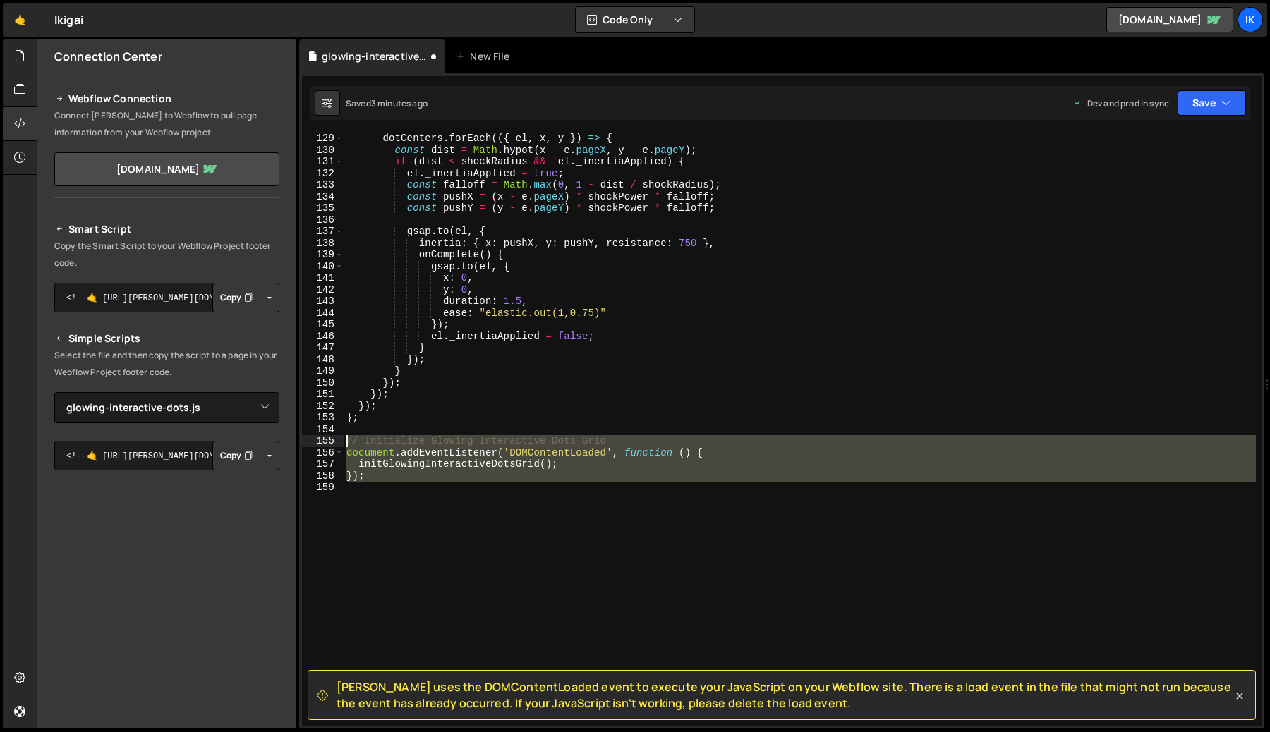
drag, startPoint x: 382, startPoint y: 489, endPoint x: 322, endPoint y: 432, distance: 82.3
click at [320, 431] on div "}; 129 130 131 132 133 134 135 136 137 138 139 140 141 142 143 144 145 146 147 …" at bounding box center [781, 429] width 959 height 593
type textarea "// Initialize Glowing Interactive Dots Grid"
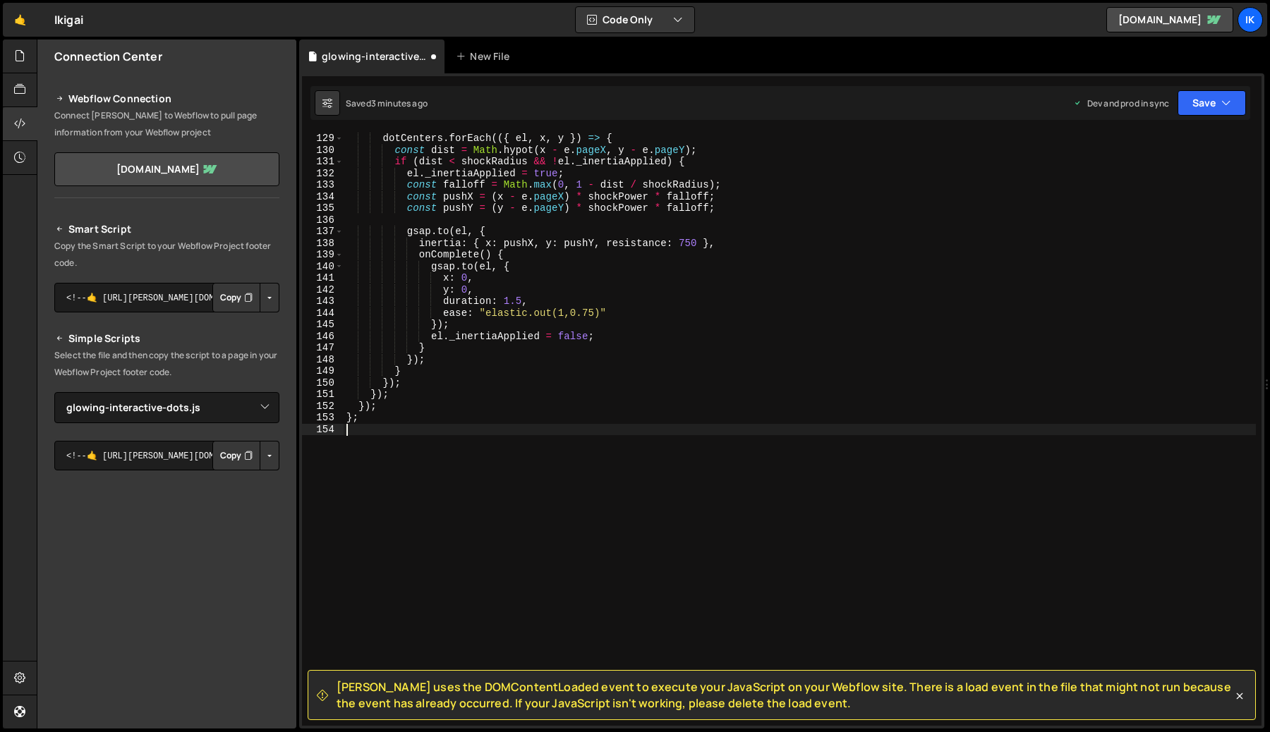
scroll to position [1479, 0]
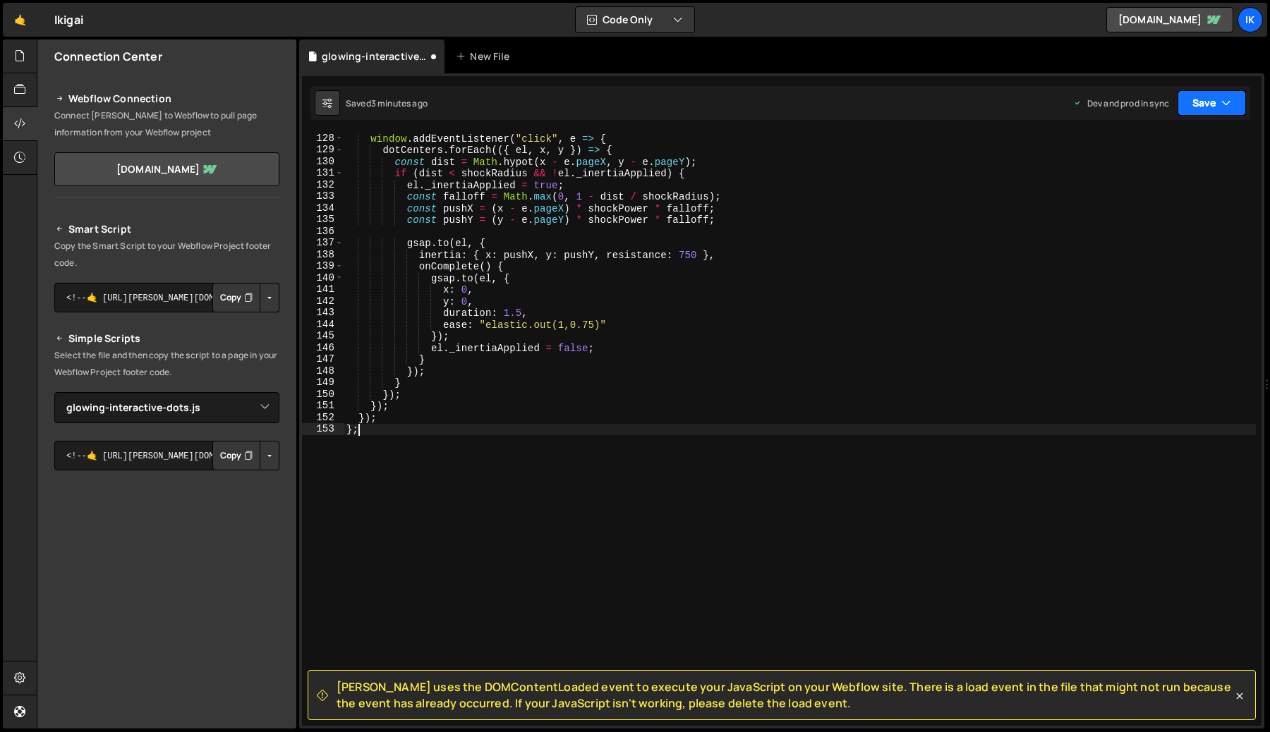
type textarea "};"
click at [1206, 107] on button "Save" at bounding box center [1211, 102] width 68 height 25
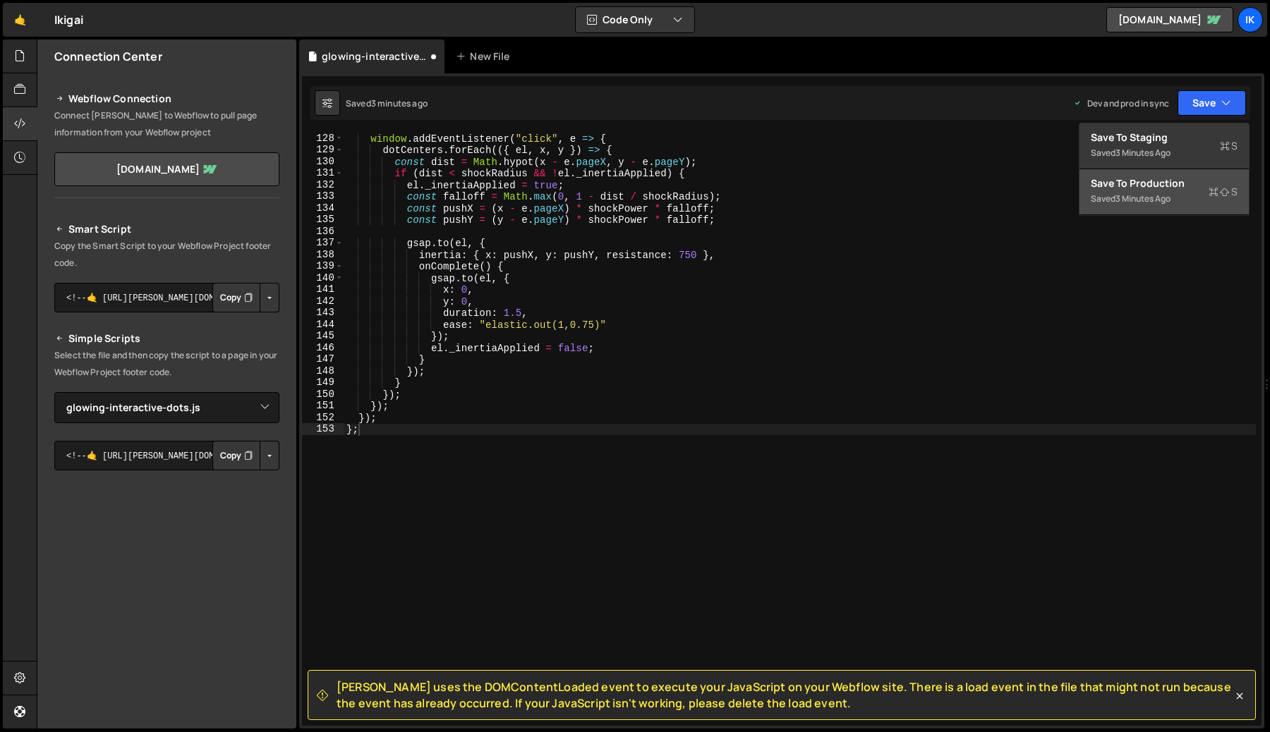
click at [1153, 188] on div "Save to Production S" at bounding box center [1164, 183] width 147 height 14
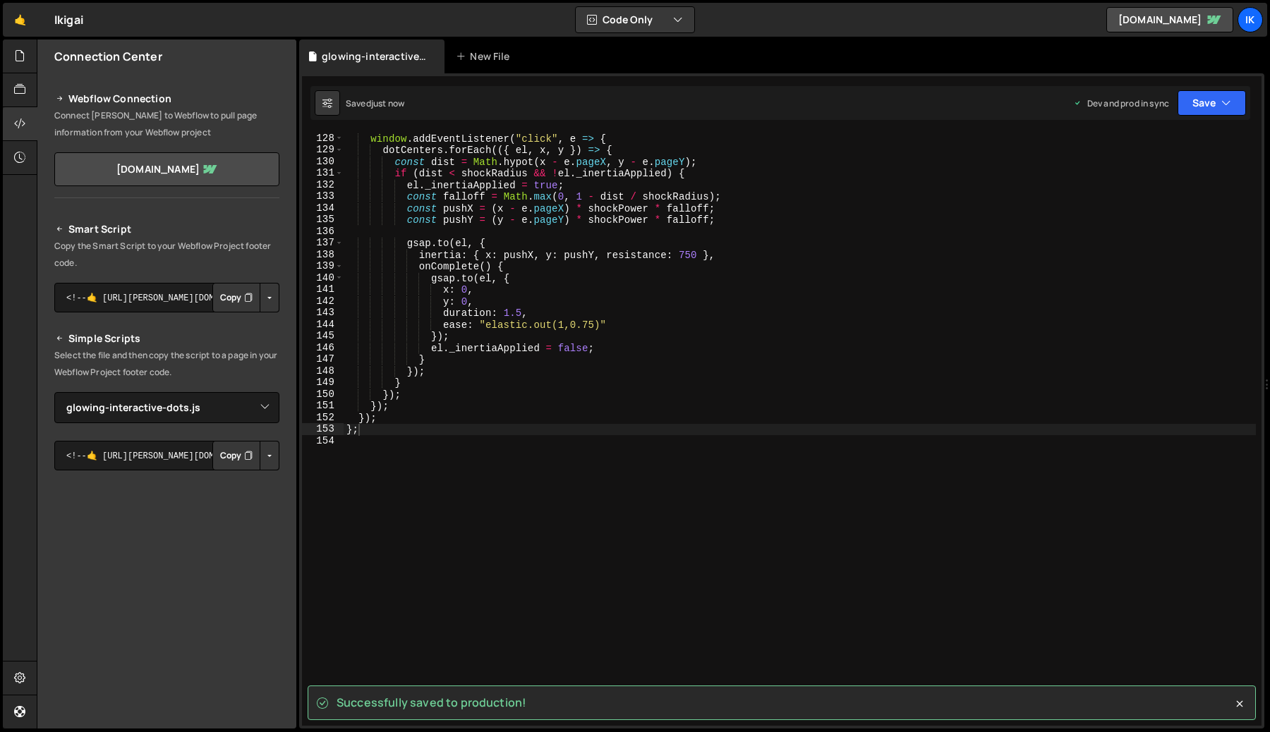
click at [1213, 119] on div "Saved just now Dev and prod in sync Upgrade to Edit Save Save to Staging S Save…" at bounding box center [780, 103] width 940 height 34
click at [1212, 109] on button "Save" at bounding box center [1211, 102] width 68 height 25
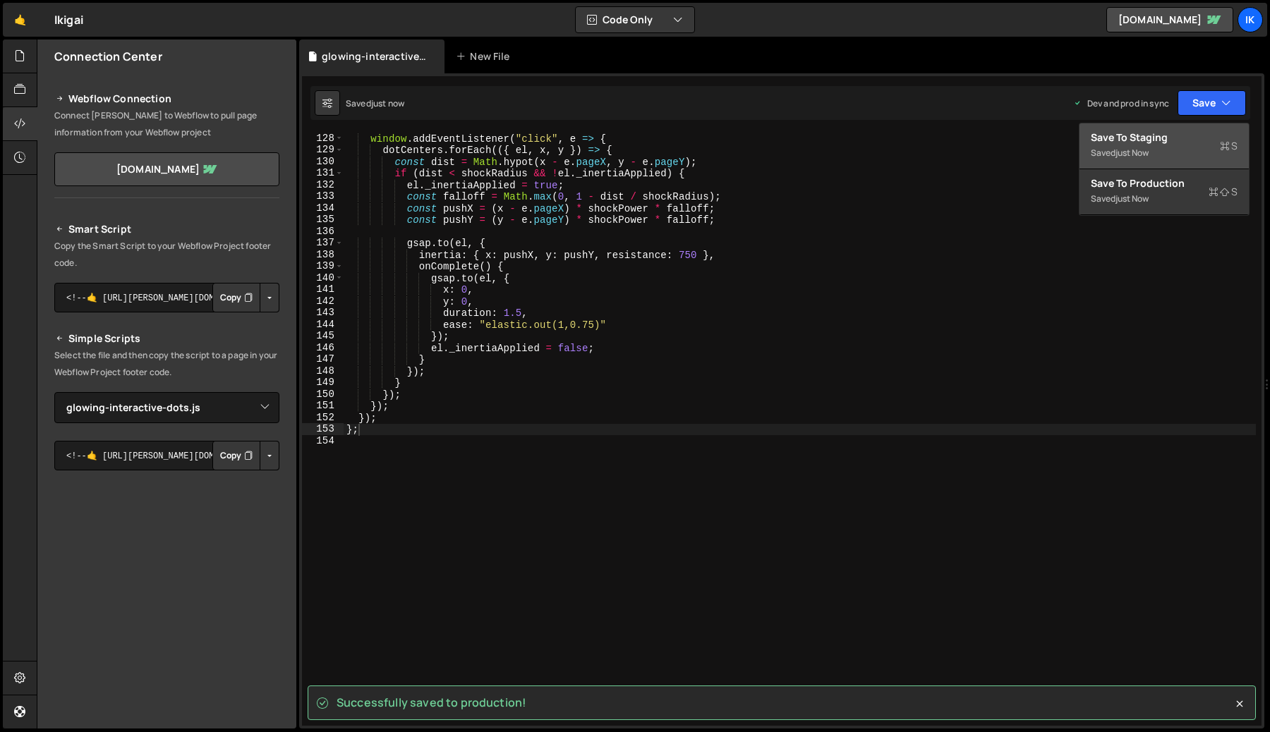
click at [1161, 145] on div "Saved just now" at bounding box center [1164, 153] width 147 height 17
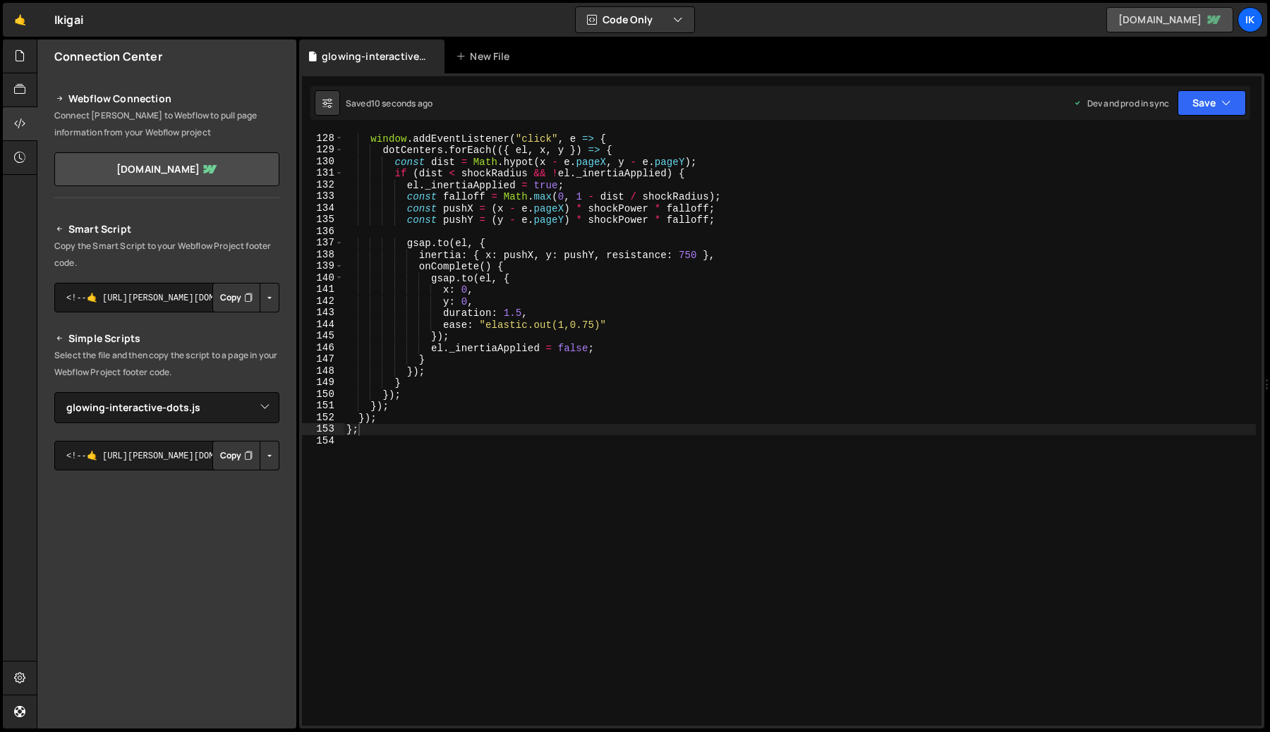
click at [1216, 26] on link "ikigai-growth.webflow.io" at bounding box center [1169, 19] width 127 height 25
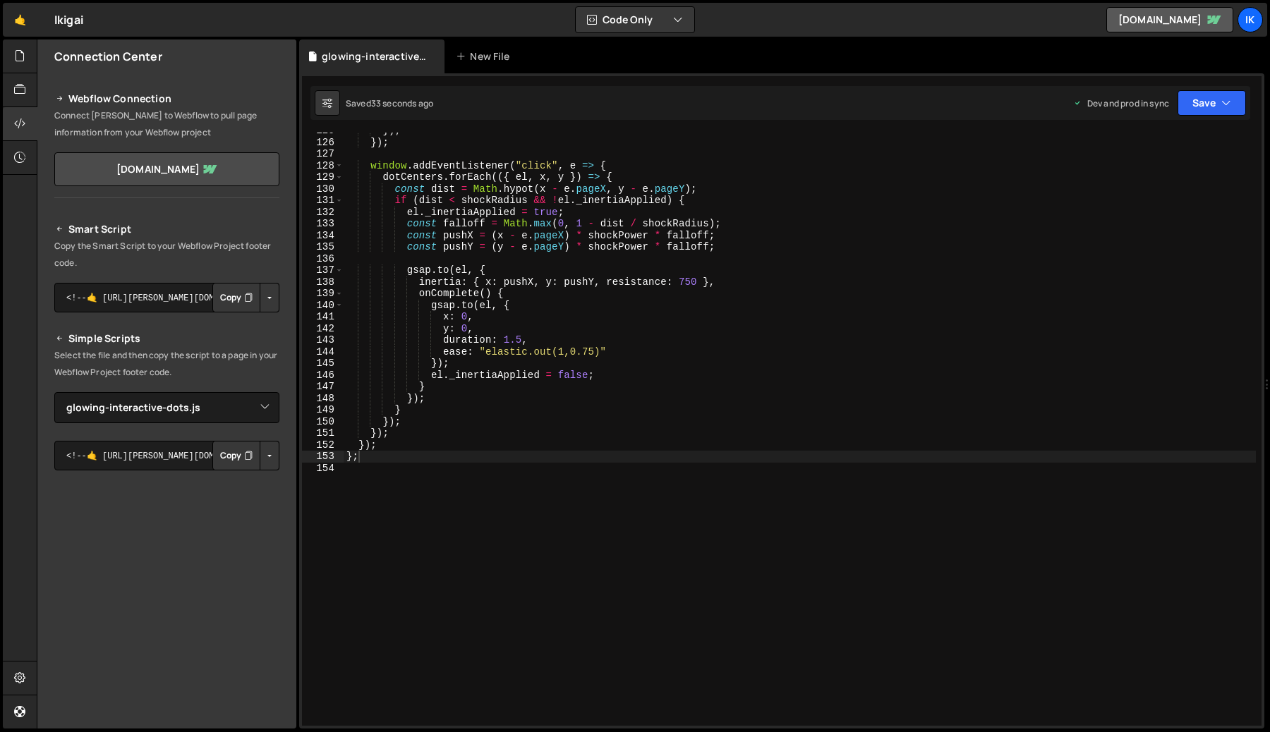
scroll to position [1447, 0]
click at [408, 479] on div "}) ; }) ; window . addEventListener ( "click" , e => { dotCenters . forEach (({…" at bounding box center [800, 437] width 912 height 617
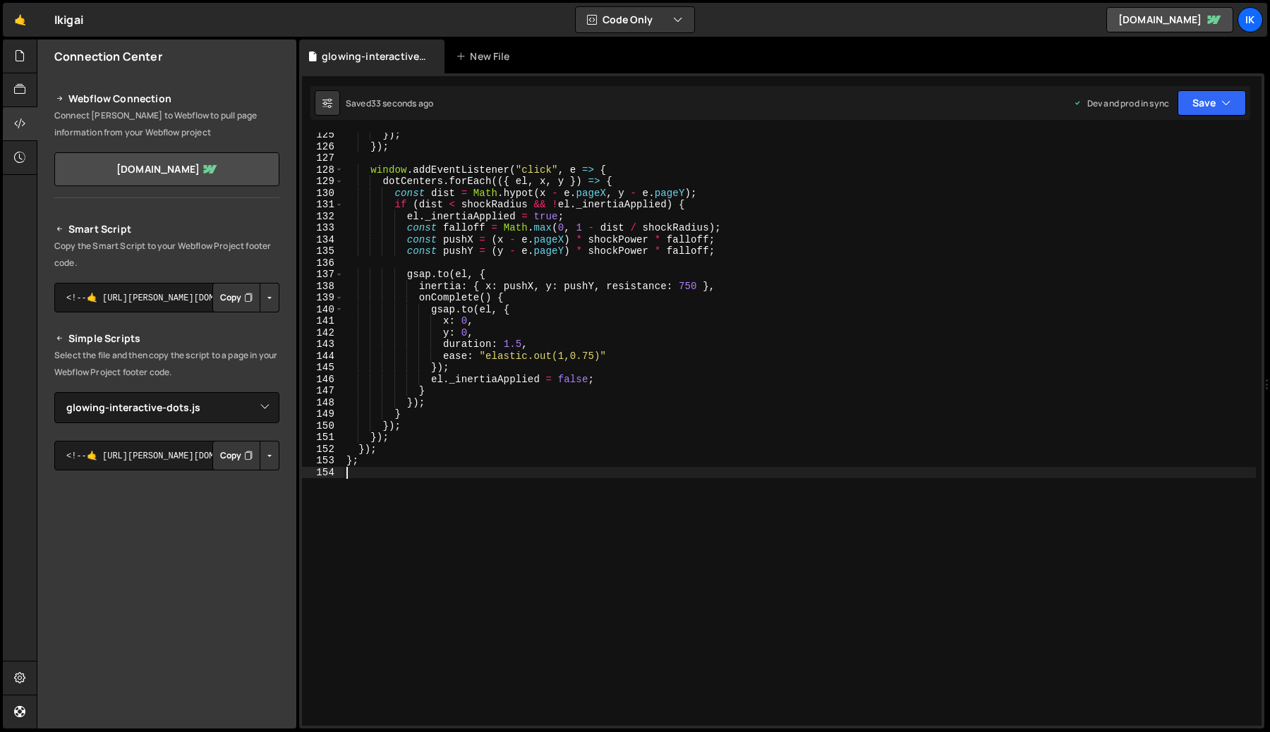
type textarea "};"
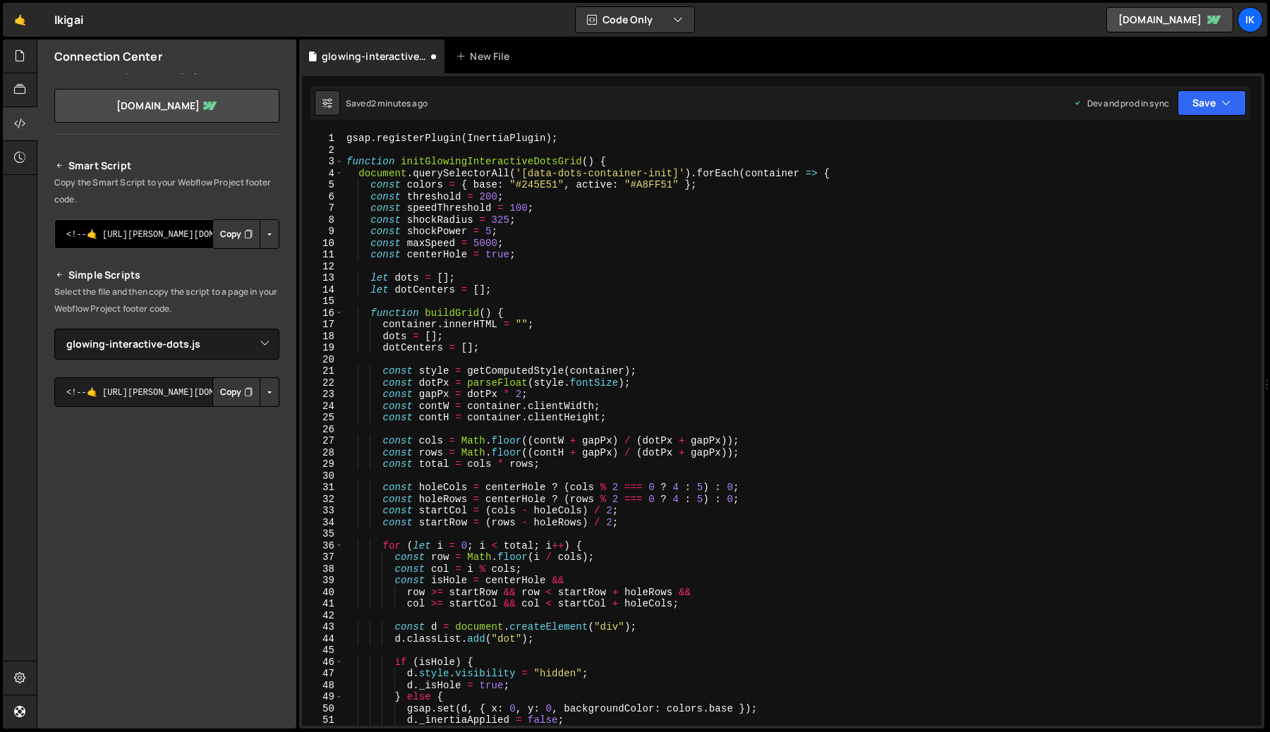
scroll to position [0, 0]
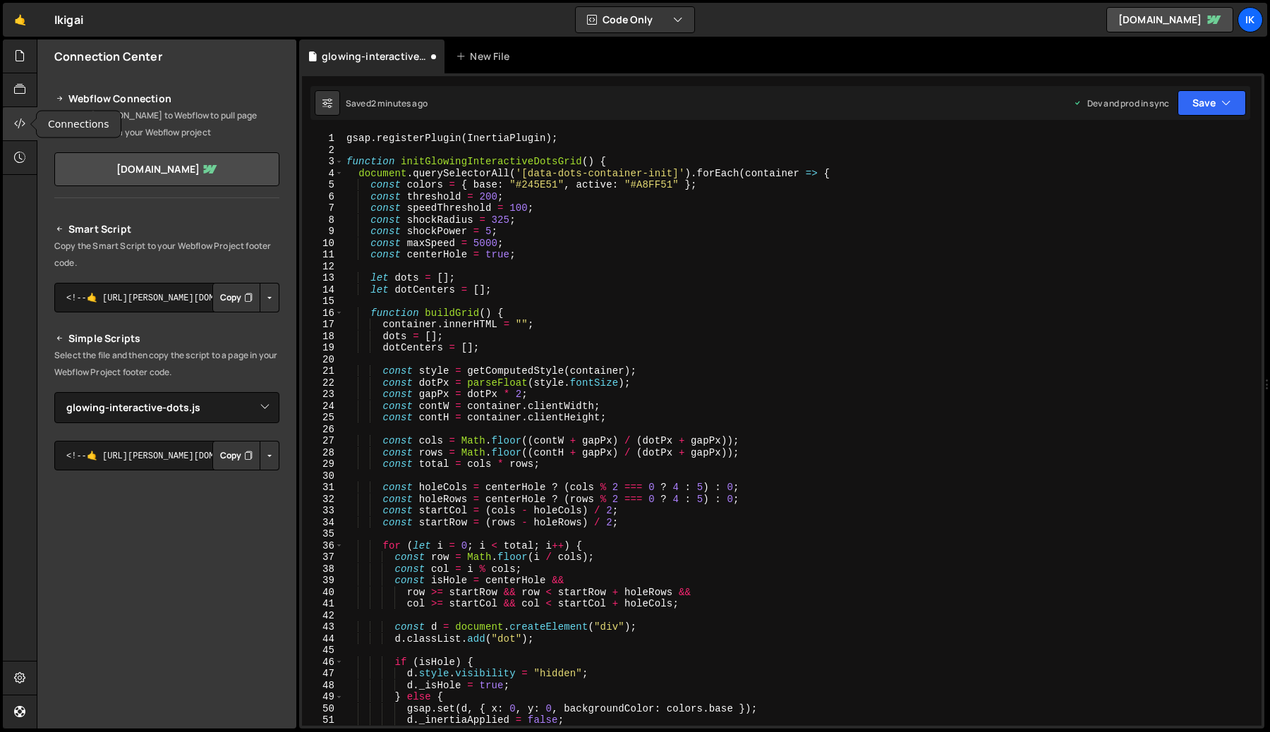
click at [23, 132] on div at bounding box center [20, 124] width 35 height 34
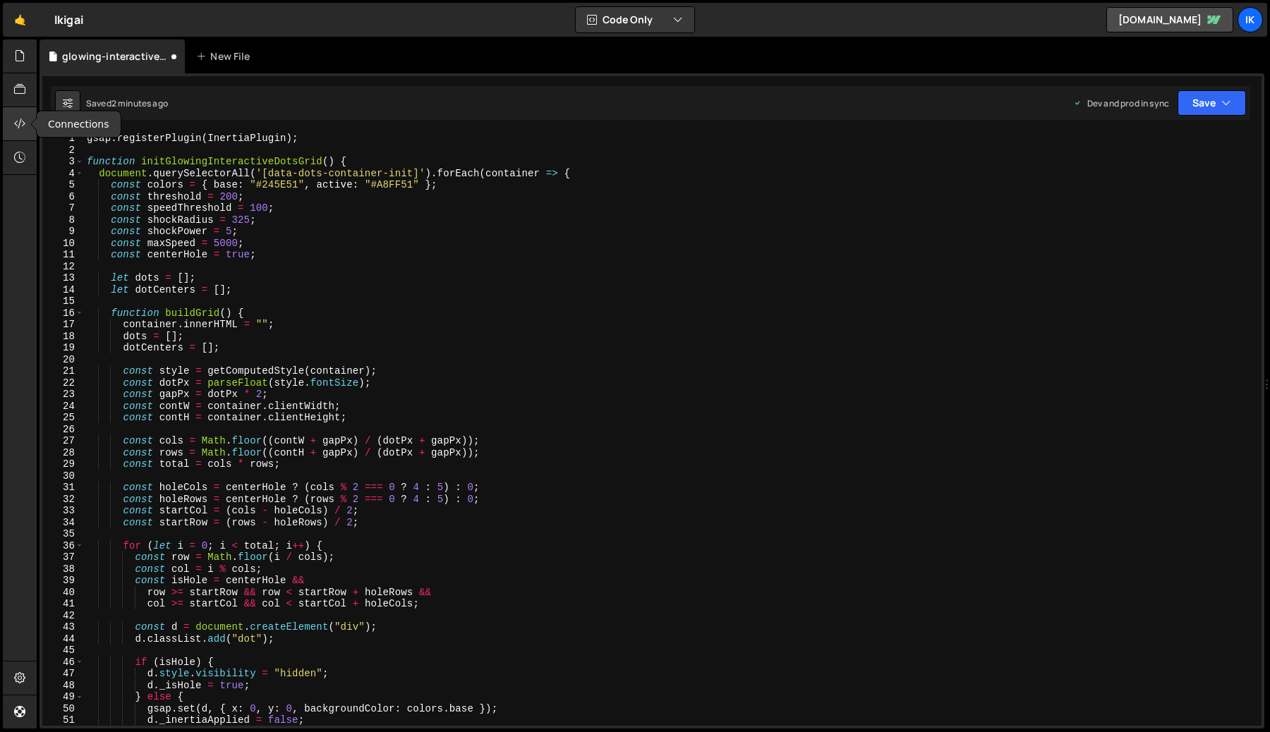
click at [23, 132] on div at bounding box center [20, 124] width 35 height 34
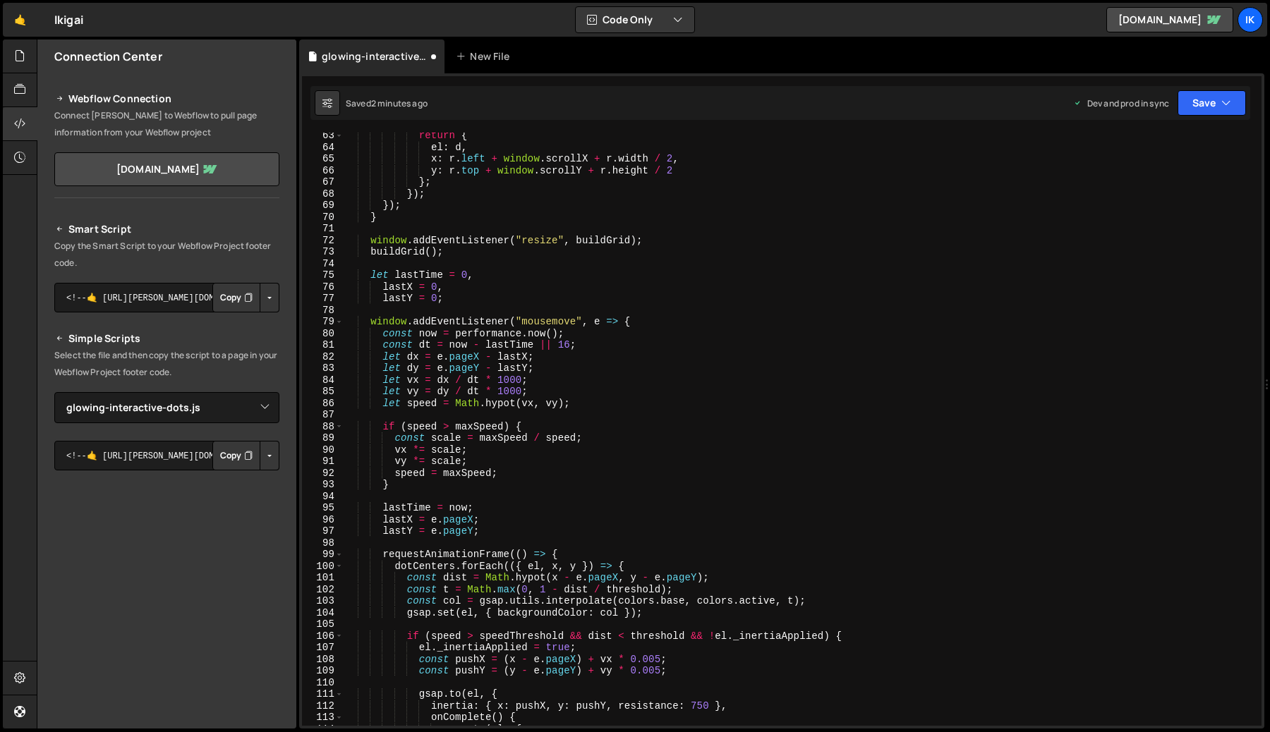
scroll to position [724, 0]
